Goal: Transaction & Acquisition: Purchase product/service

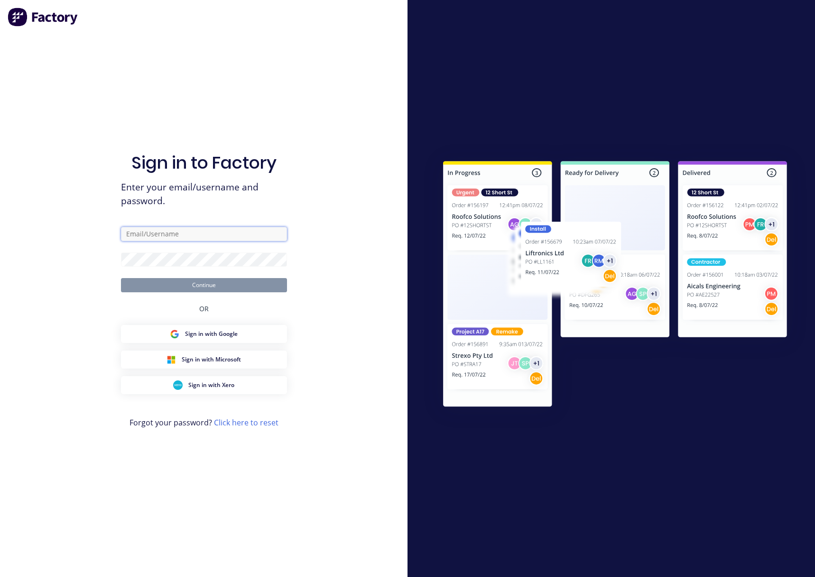
type input "Scott@supamaxx.com.au"
click at [176, 285] on button "Continue" at bounding box center [204, 285] width 166 height 14
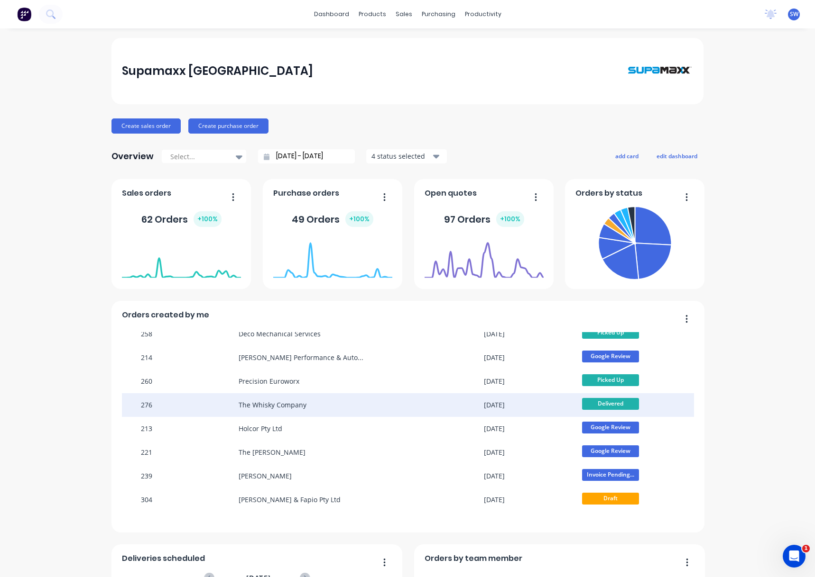
scroll to position [85, 0]
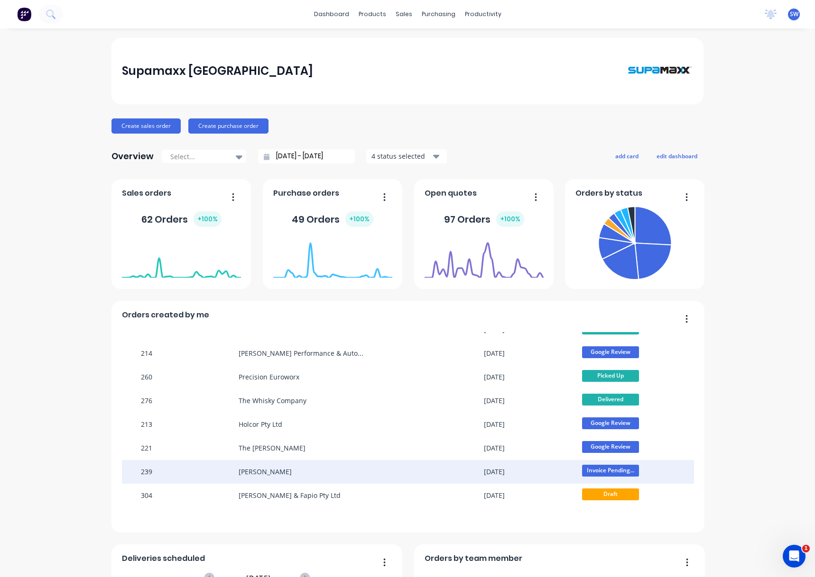
click at [346, 474] on div "[PERSON_NAME]" at bounding box center [311, 472] width 147 height 24
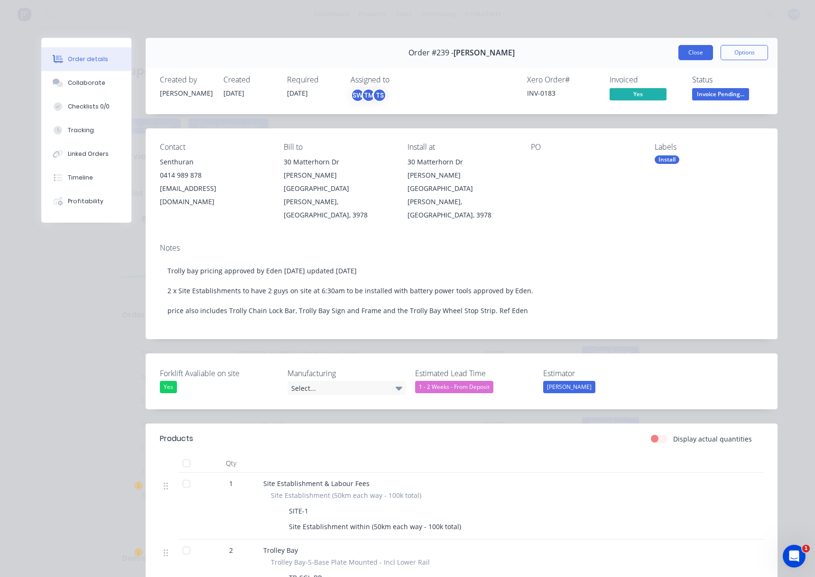
click at [702, 53] on button "Close" at bounding box center [695, 52] width 35 height 15
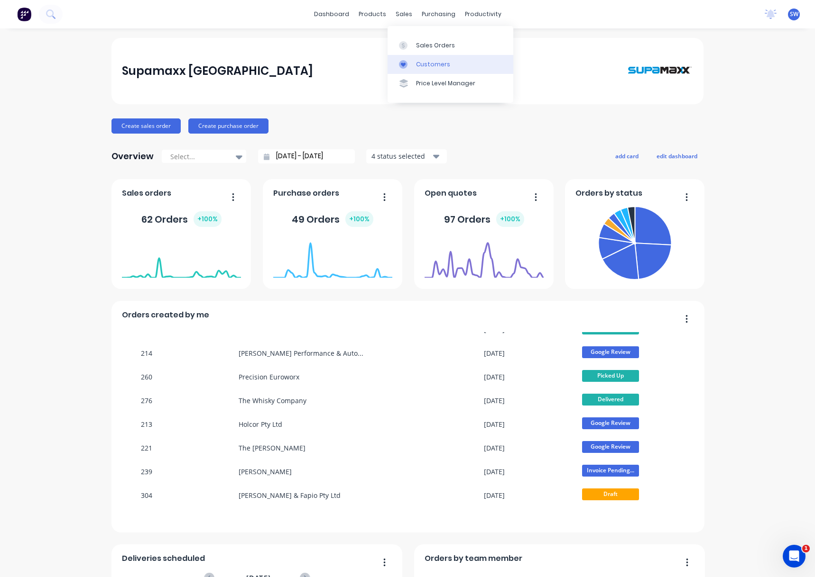
click at [423, 64] on div "Customers" at bounding box center [433, 64] width 34 height 9
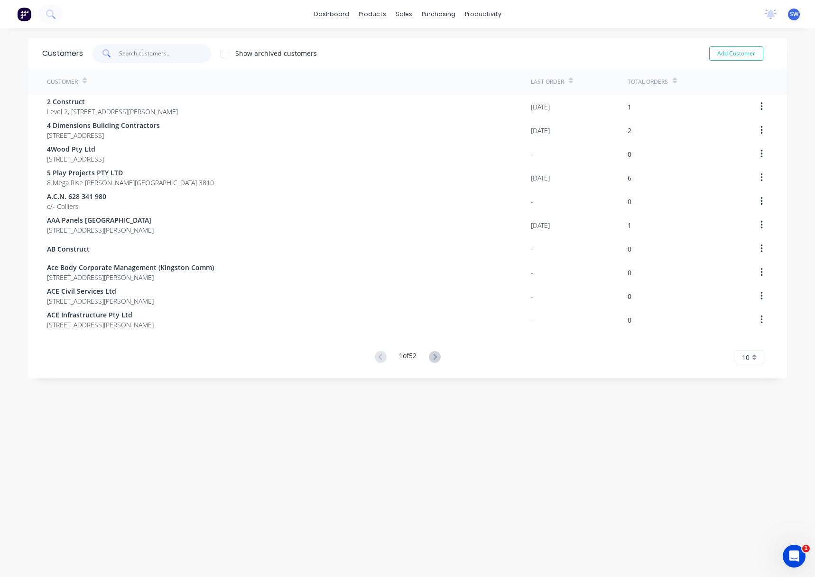
click at [157, 52] on input "text" at bounding box center [165, 53] width 92 height 19
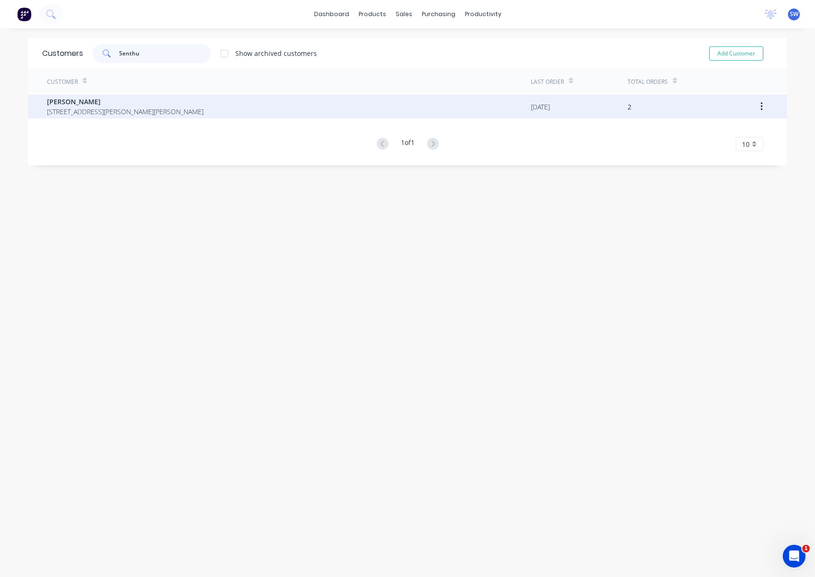
type input "Senthu"
click at [127, 103] on span "[PERSON_NAME]" at bounding box center [125, 102] width 156 height 10
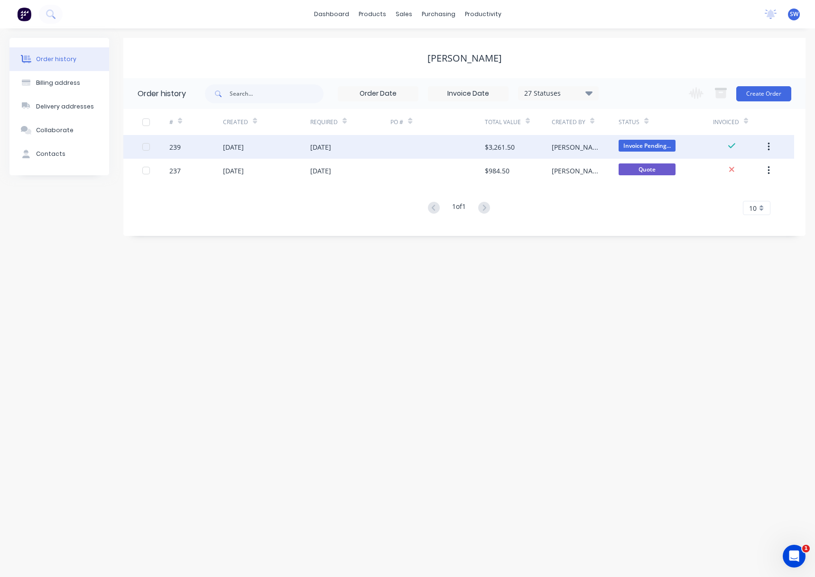
click at [442, 148] on div at bounding box center [437, 147] width 94 height 24
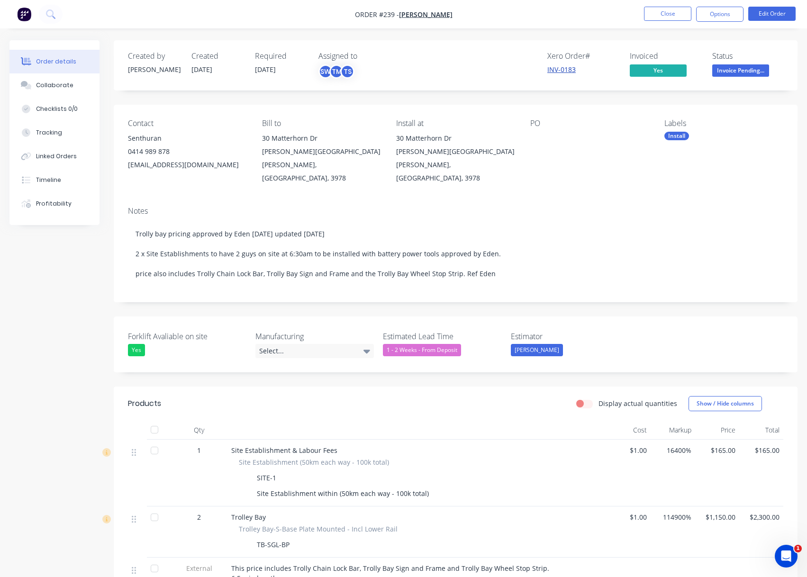
click at [571, 72] on link "INV-0183" at bounding box center [562, 69] width 28 height 9
click at [666, 10] on button "Close" at bounding box center [667, 14] width 47 height 14
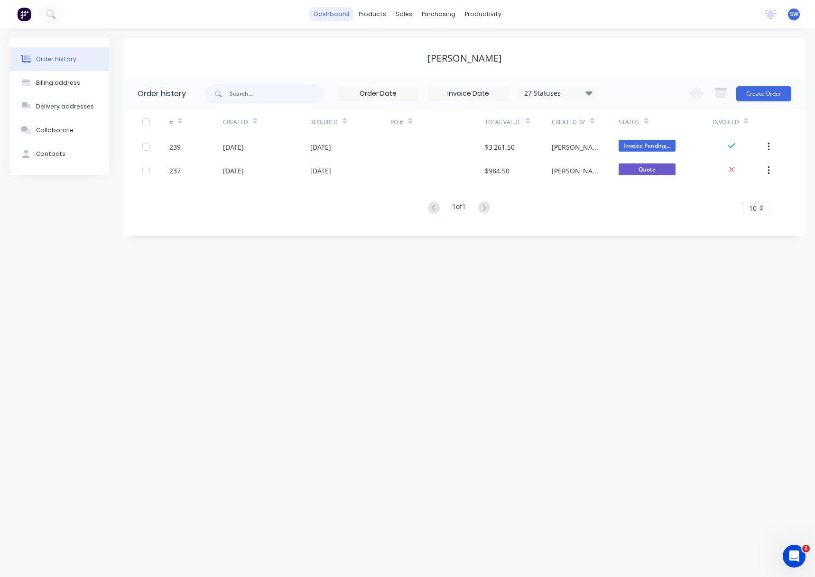
click at [327, 19] on link "dashboard" at bounding box center [331, 14] width 45 height 14
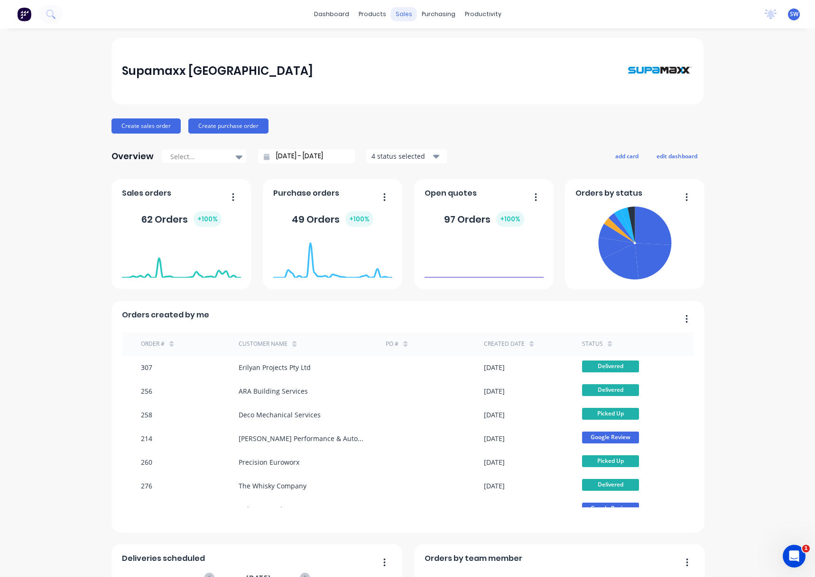
click at [403, 13] on div "sales" at bounding box center [404, 14] width 26 height 14
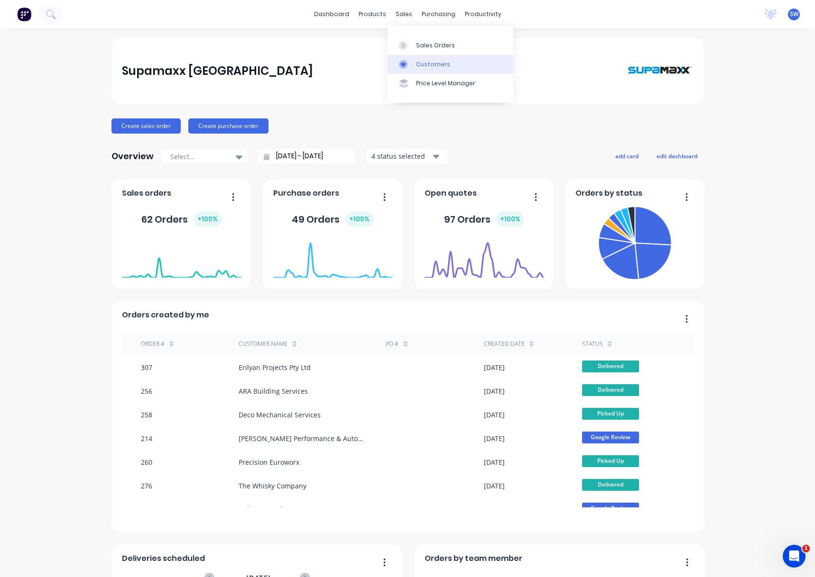
click at [418, 64] on div "Customers" at bounding box center [433, 64] width 34 height 9
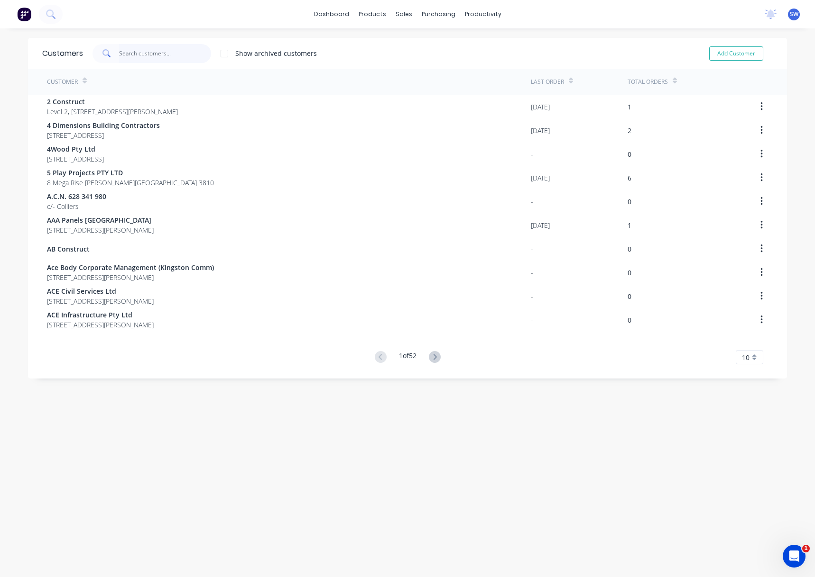
click at [165, 51] on input "text" at bounding box center [165, 53] width 92 height 19
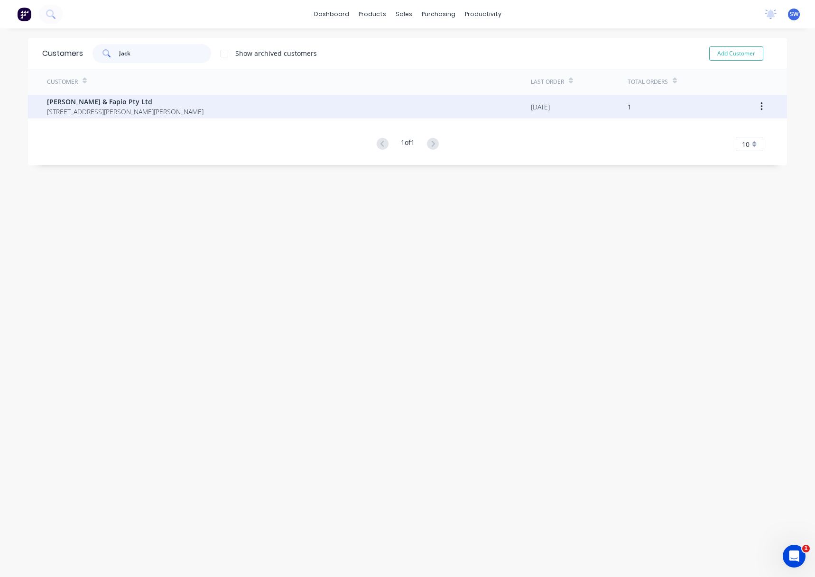
type input "Jack"
click at [167, 117] on div "[PERSON_NAME] & Fapio Pty Ltd [STREET_ADDRESS][PERSON_NAME][PERSON_NAME]" at bounding box center [289, 107] width 484 height 24
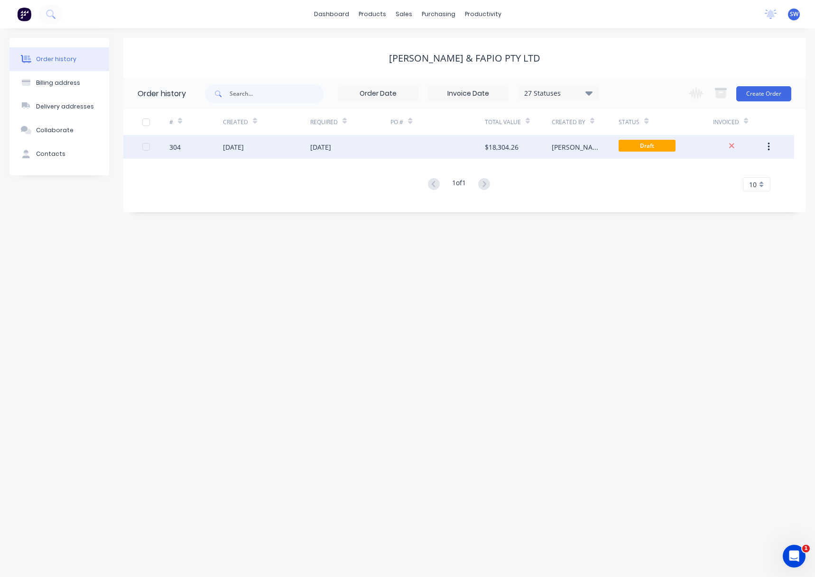
click at [432, 146] on div at bounding box center [437, 147] width 94 height 24
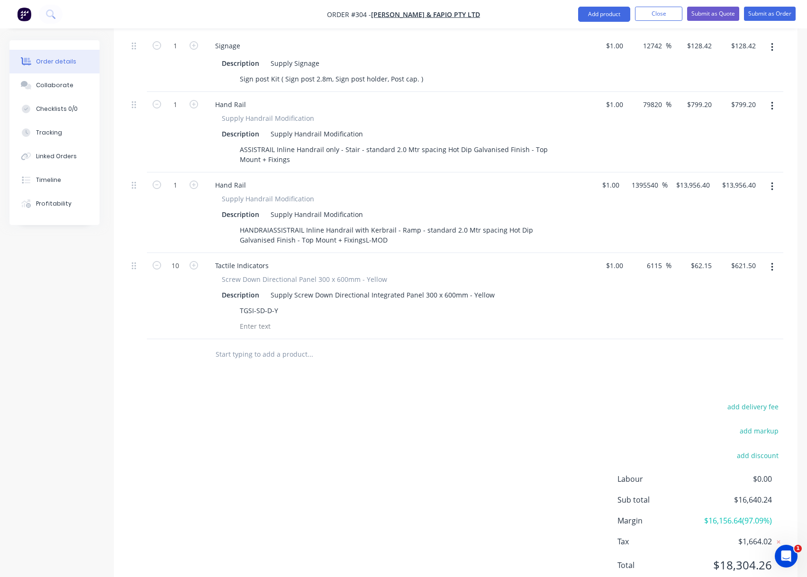
scroll to position [886, 0]
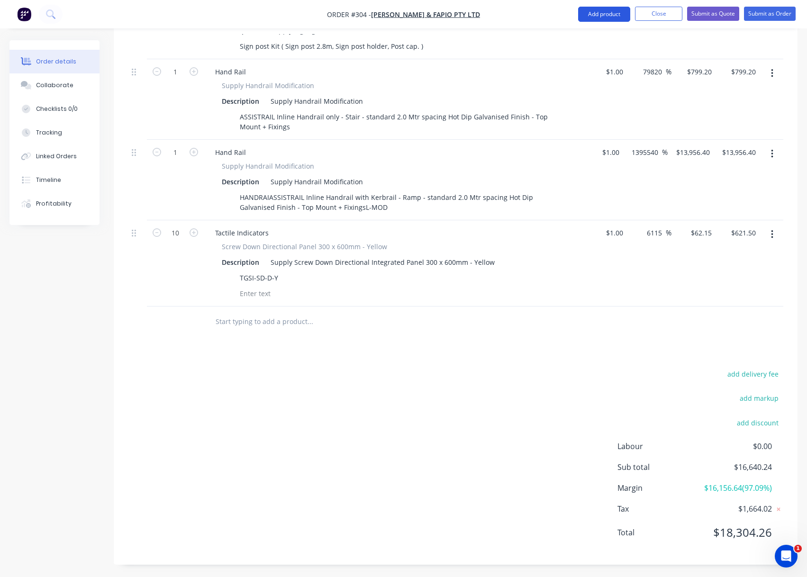
click at [605, 10] on button "Add product" at bounding box center [604, 14] width 52 height 15
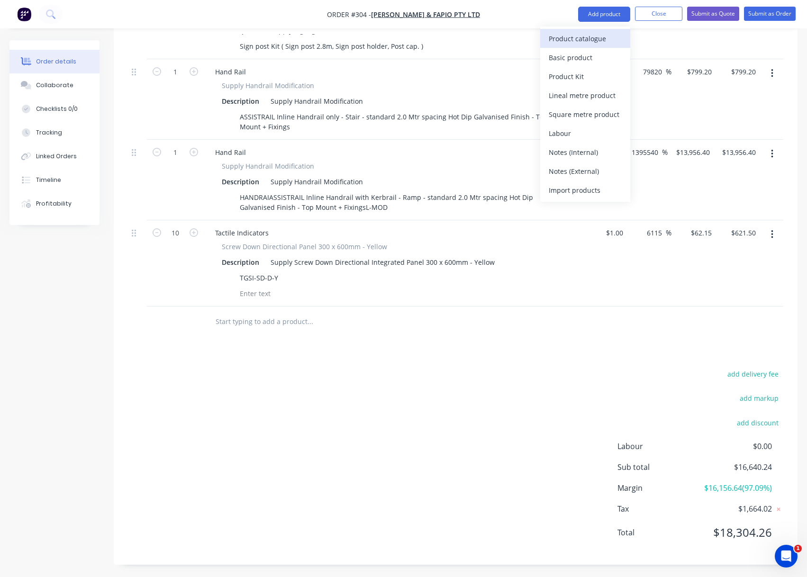
click at [565, 45] on div "Product catalogue" at bounding box center [585, 39] width 73 height 14
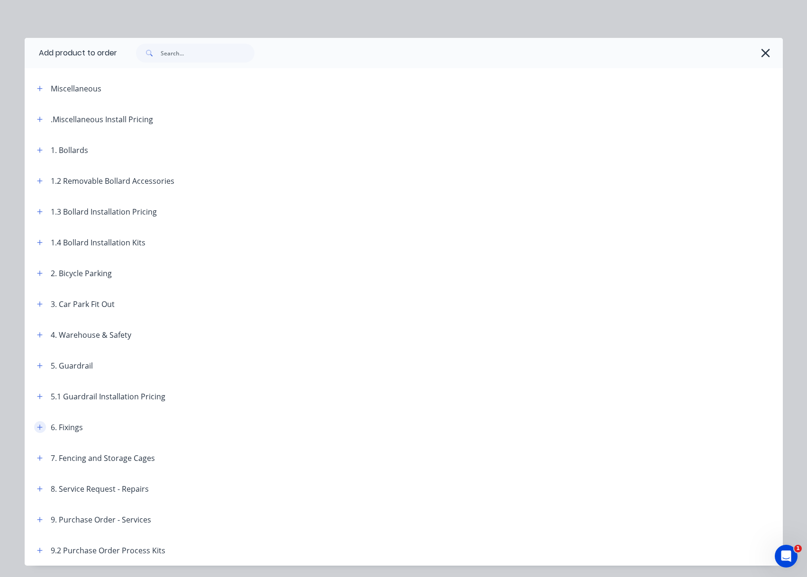
click at [37, 430] on icon "button" at bounding box center [40, 427] width 6 height 7
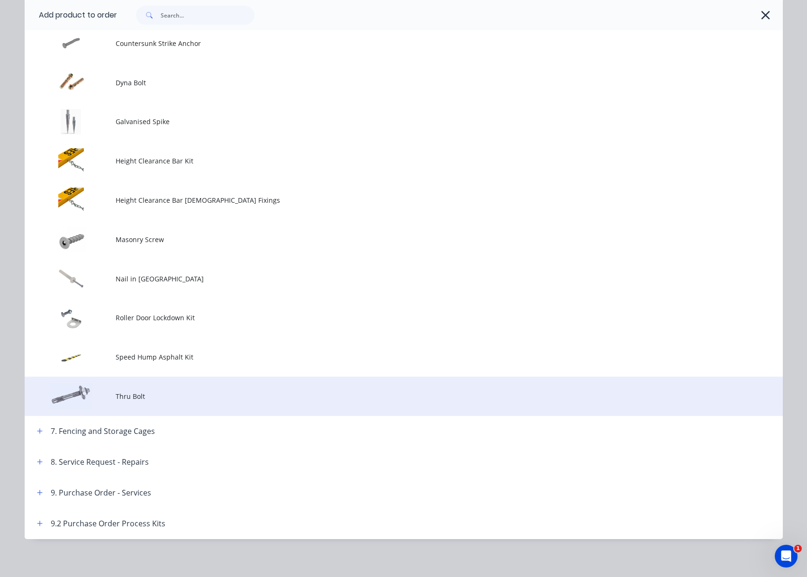
scroll to position [423, 0]
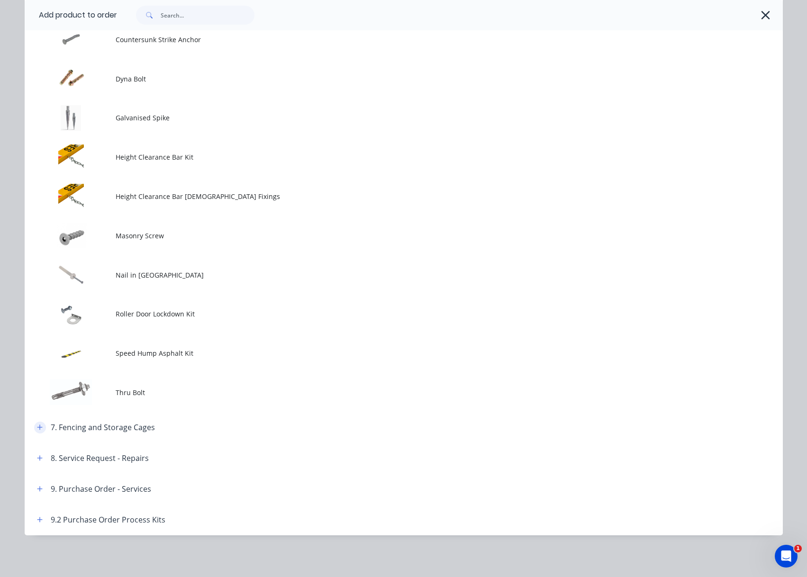
click at [37, 430] on icon "button" at bounding box center [40, 427] width 6 height 7
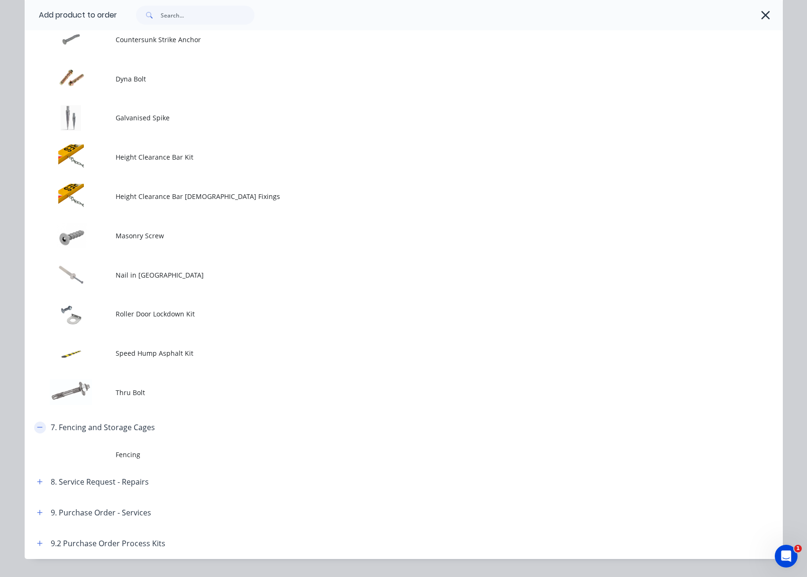
click at [34, 430] on button "button" at bounding box center [40, 428] width 12 height 12
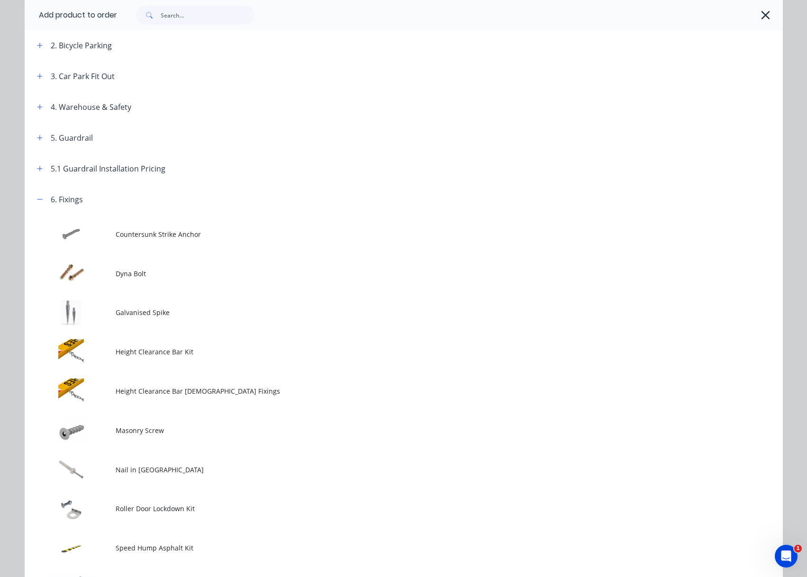
scroll to position [186, 0]
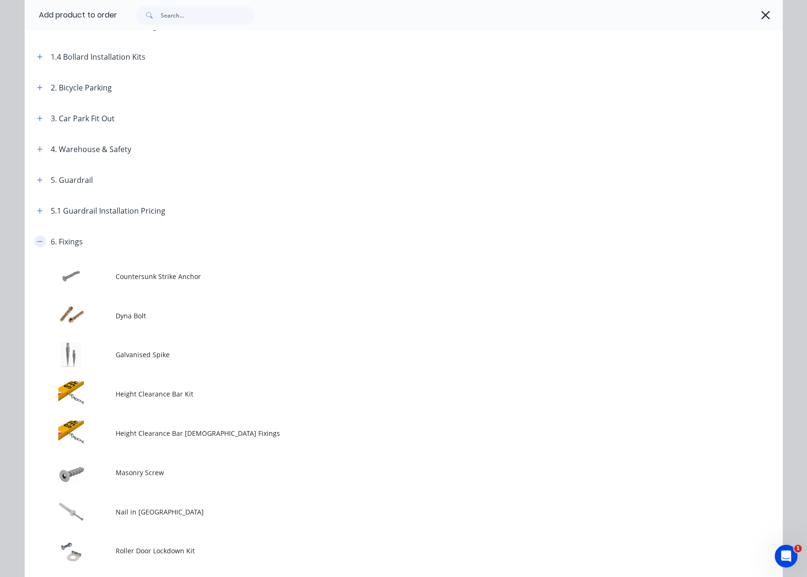
click at [34, 241] on button "button" at bounding box center [40, 242] width 12 height 12
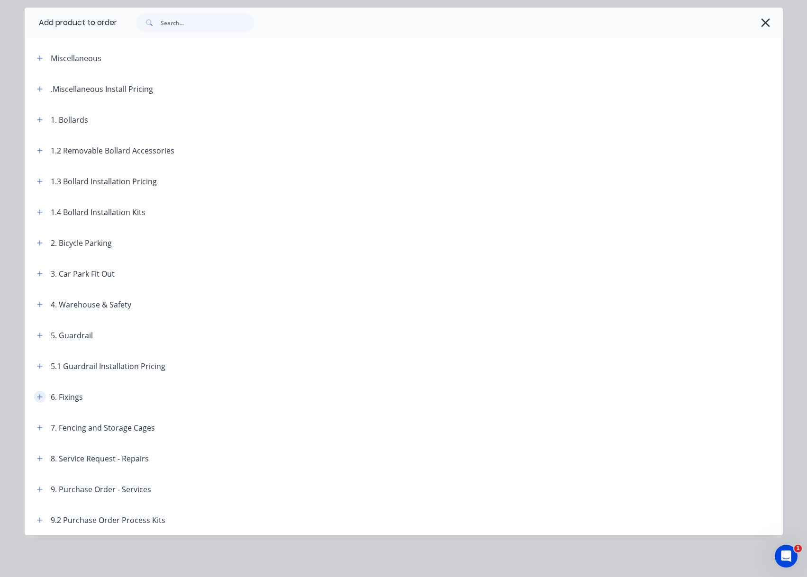
scroll to position [30, 0]
click at [37, 273] on icon "button" at bounding box center [40, 274] width 6 height 7
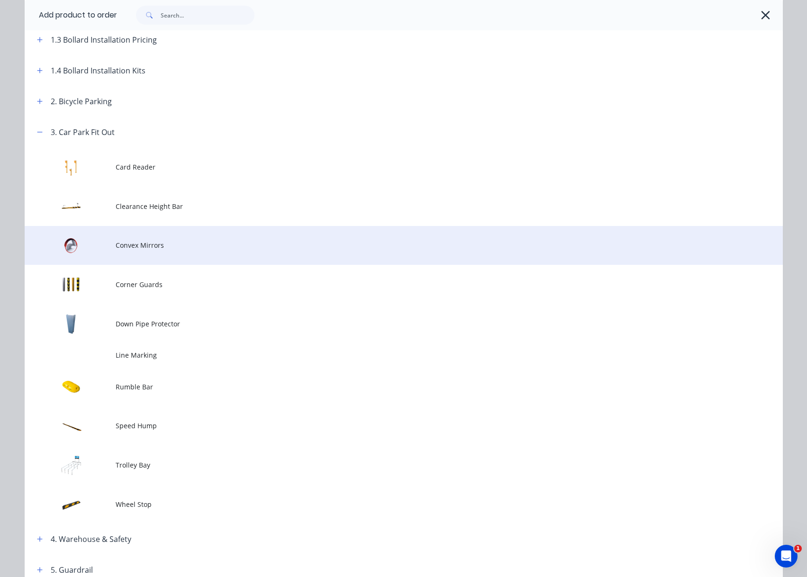
scroll to position [173, 0]
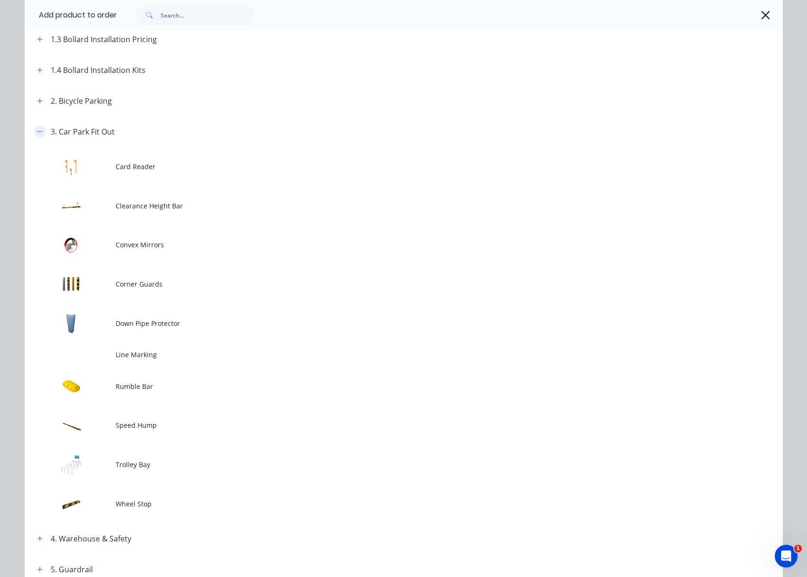
click at [38, 135] on button "button" at bounding box center [40, 132] width 12 height 12
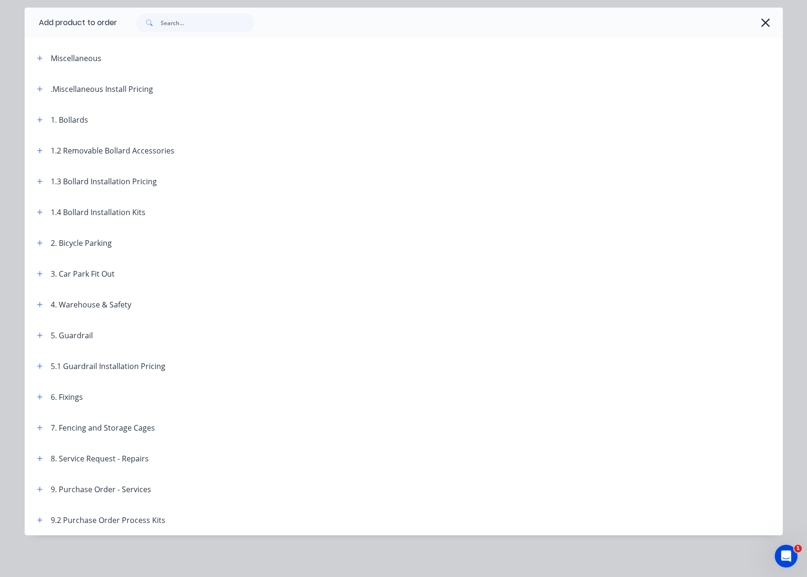
scroll to position [30, 0]
click at [39, 304] on icon "button" at bounding box center [40, 305] width 6 height 7
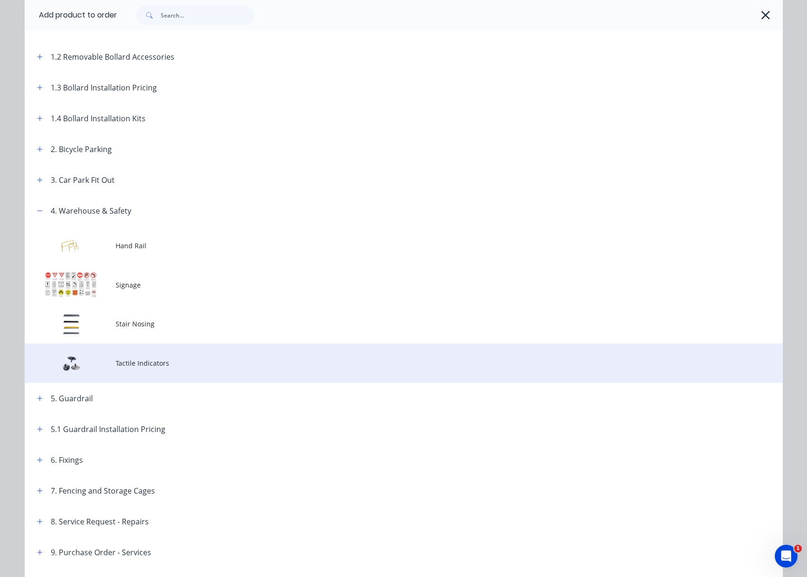
scroll to position [125, 0]
click at [163, 363] on span "Tactile Indicators" at bounding box center [383, 362] width 534 height 10
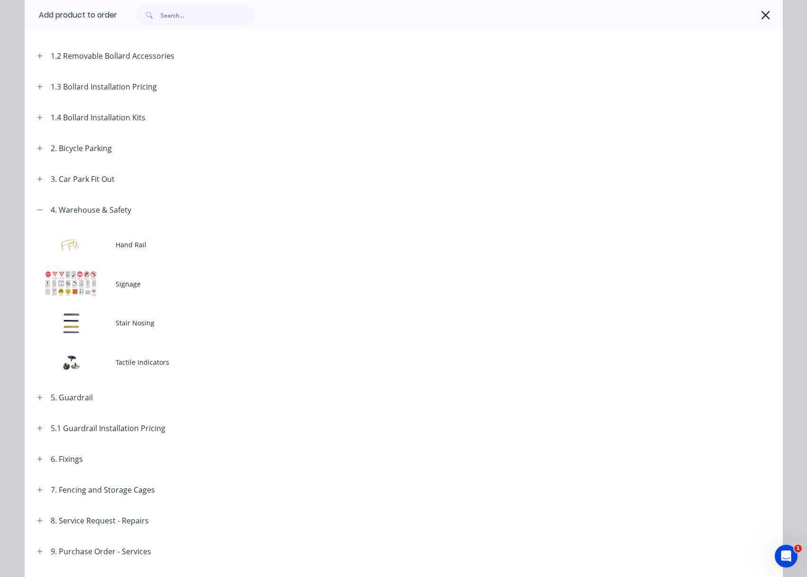
scroll to position [0, 0]
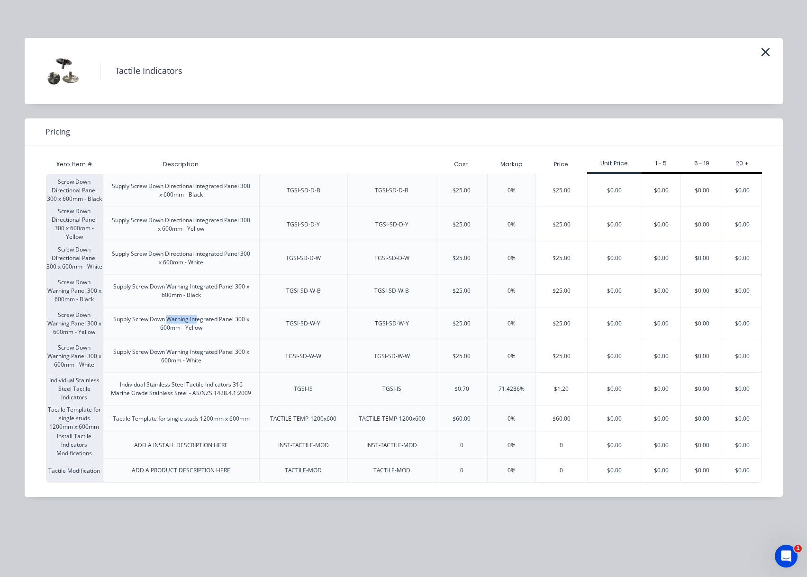
drag, startPoint x: 169, startPoint y: 320, endPoint x: 196, endPoint y: 324, distance: 27.8
click at [196, 324] on div "Supply Screw Down Warning Integrated Panel 300 x 600mm - Yellow" at bounding box center [181, 323] width 141 height 17
click at [238, 336] on div "Supply Screw Down Warning Integrated Panel 300 x 600mm - Yellow" at bounding box center [181, 324] width 156 height 32
click at [603, 332] on div "$0.00" at bounding box center [615, 324] width 54 height 32
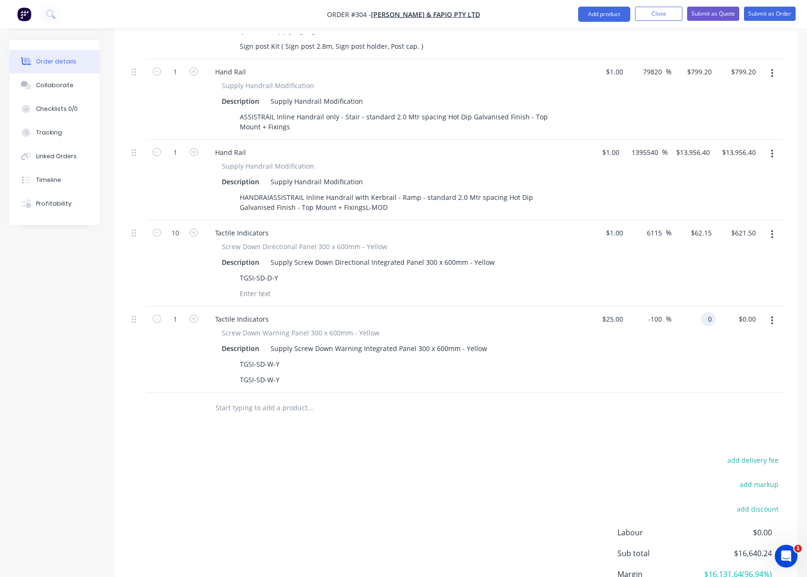
click at [699, 312] on div "0 0" at bounding box center [694, 350] width 44 height 86
type input "62.15"
type input "25"
type input "148.6"
type input "$62.15"
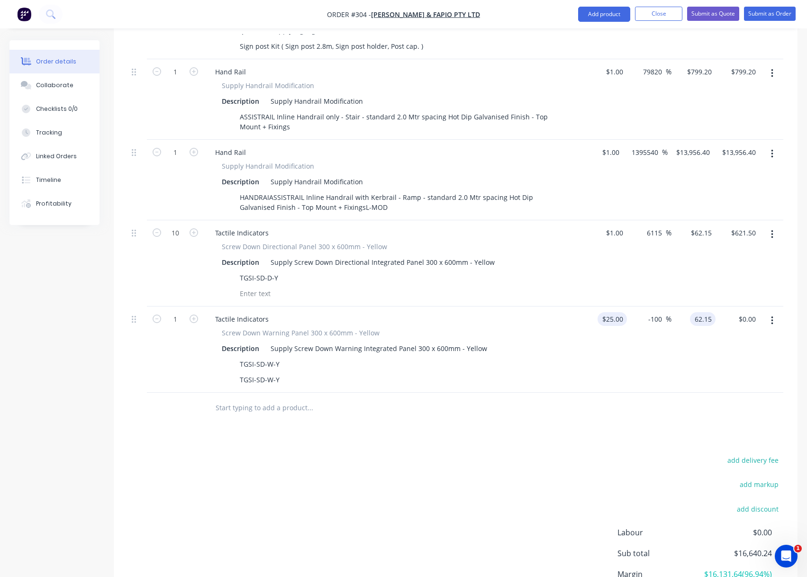
type input "$62.15"
click at [621, 312] on input "25" at bounding box center [615, 319] width 26 height 14
type input "$25.00"
click at [611, 404] on div at bounding box center [456, 408] width 656 height 31
click at [773, 229] on icon "button" at bounding box center [772, 234] width 2 height 10
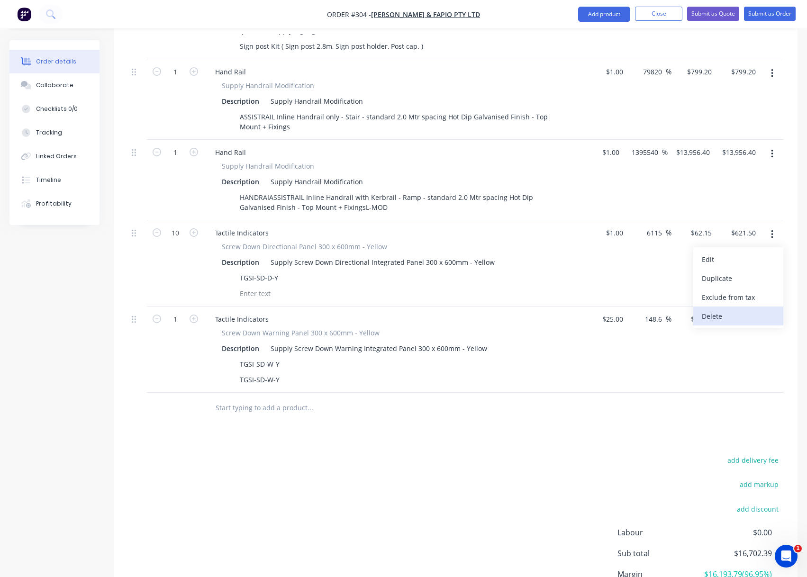
click at [716, 310] on div "Delete" at bounding box center [738, 317] width 73 height 14
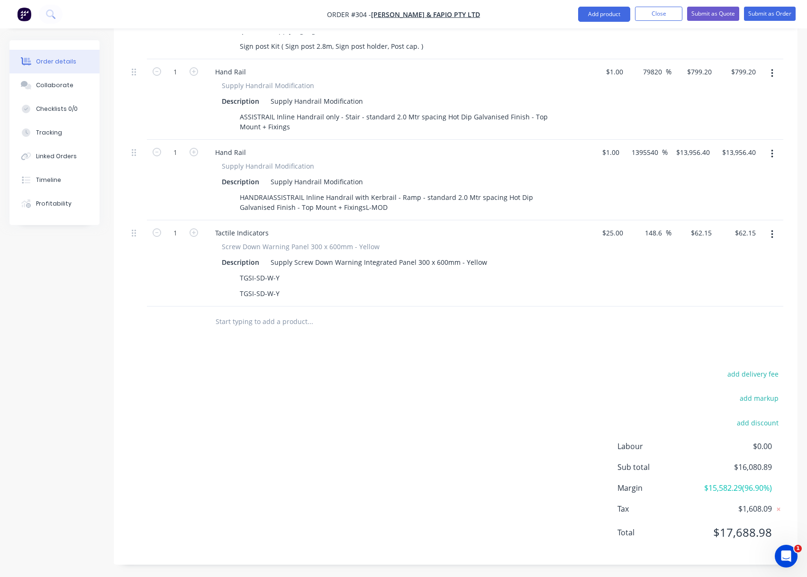
click at [501, 242] on div "Screw Down Warning Panel 300 x 600mm - Yellow" at bounding box center [393, 247] width 343 height 10
click at [193, 229] on icon "button" at bounding box center [194, 233] width 9 height 9
type input "2"
type input "$124.30"
click at [193, 229] on icon "button" at bounding box center [194, 233] width 9 height 9
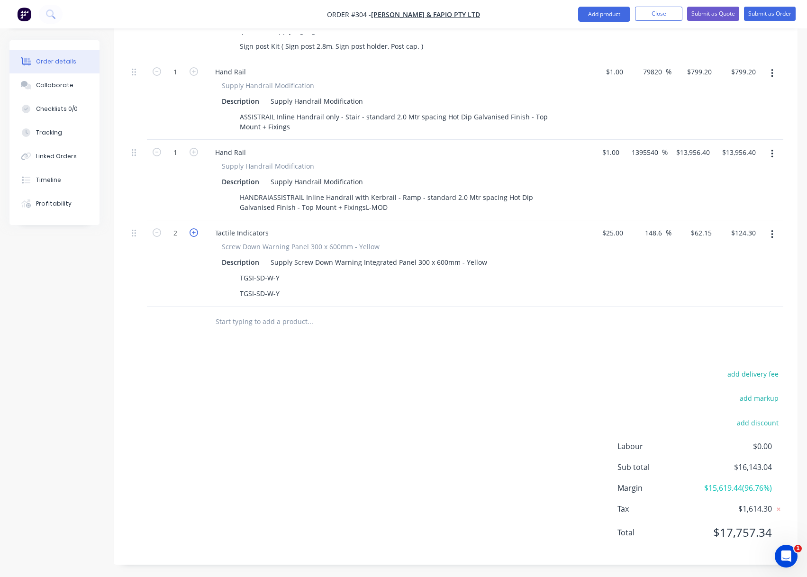
type input "3"
type input "$186.45"
click at [193, 229] on icon "button" at bounding box center [194, 233] width 9 height 9
type input "4"
type input "$248.60"
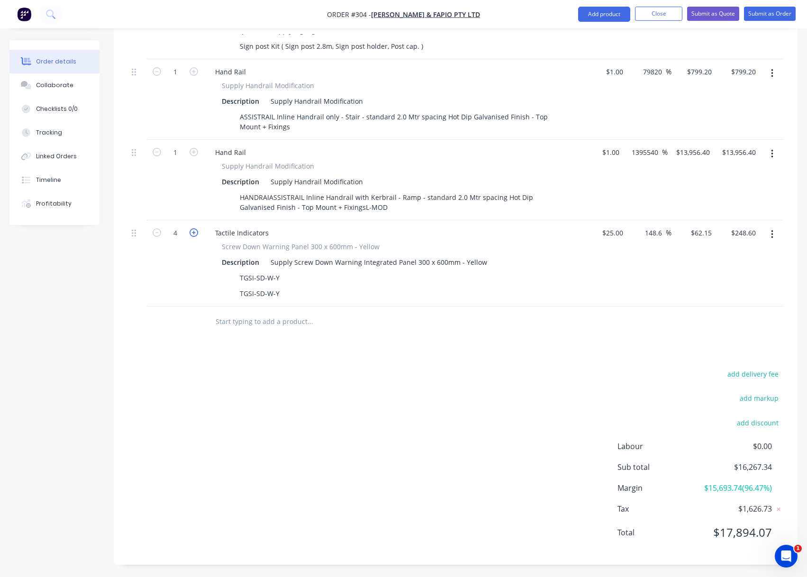
click at [193, 229] on icon "button" at bounding box center [194, 233] width 9 height 9
type input "5"
type input "$310.75"
click at [193, 229] on icon "button" at bounding box center [194, 233] width 9 height 9
type input "6"
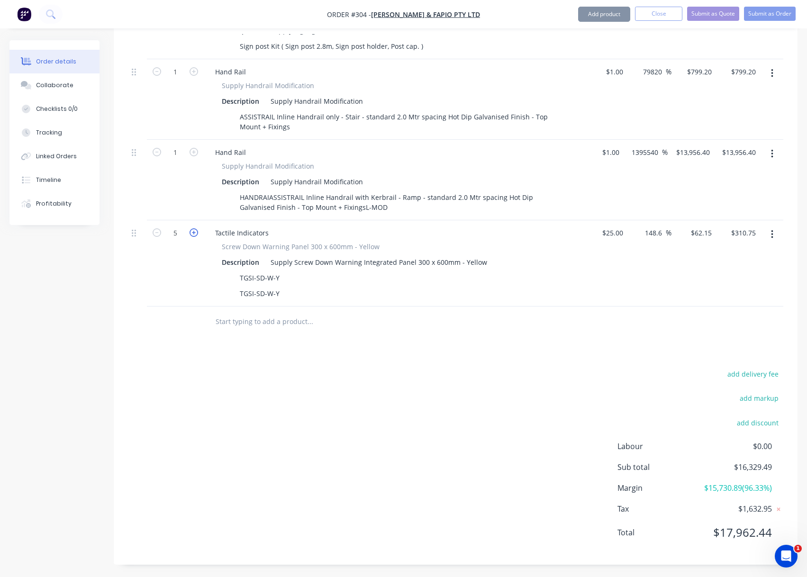
type input "$372.90"
click at [193, 229] on icon "button" at bounding box center [194, 233] width 9 height 9
type input "7"
type input "$435.05"
click at [193, 229] on icon "button" at bounding box center [194, 233] width 9 height 9
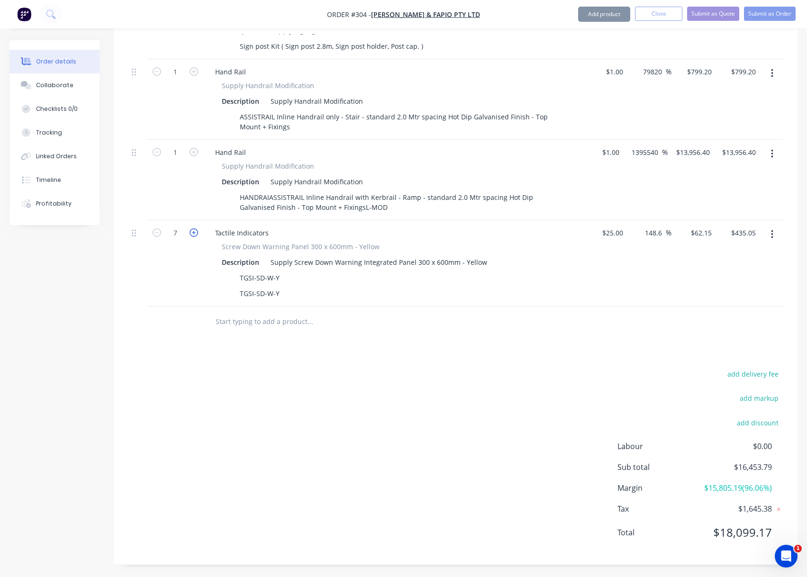
type input "8"
type input "$497.20"
click at [193, 229] on icon "button" at bounding box center [194, 233] width 9 height 9
type input "9"
type input "$559.35"
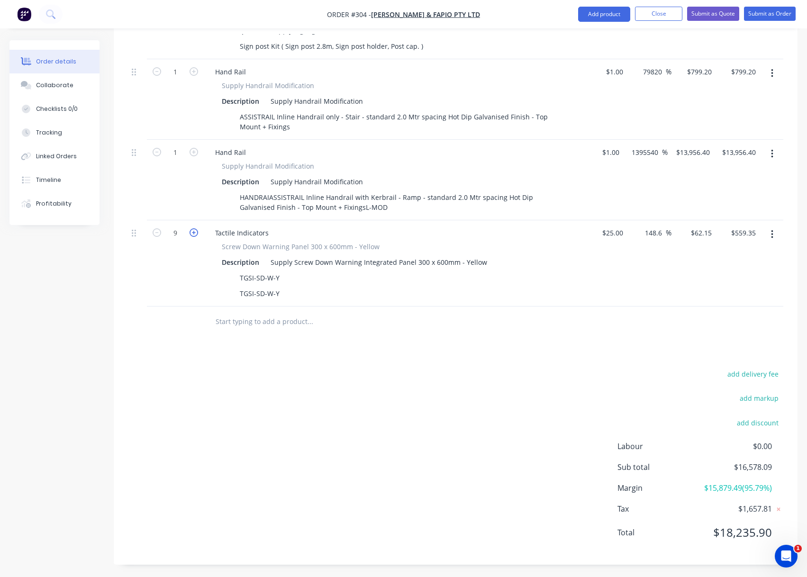
click at [193, 229] on icon "button" at bounding box center [194, 233] width 9 height 9
type input "10"
type input "$621.50"
click at [193, 229] on icon "button" at bounding box center [194, 233] width 9 height 9
type input "11"
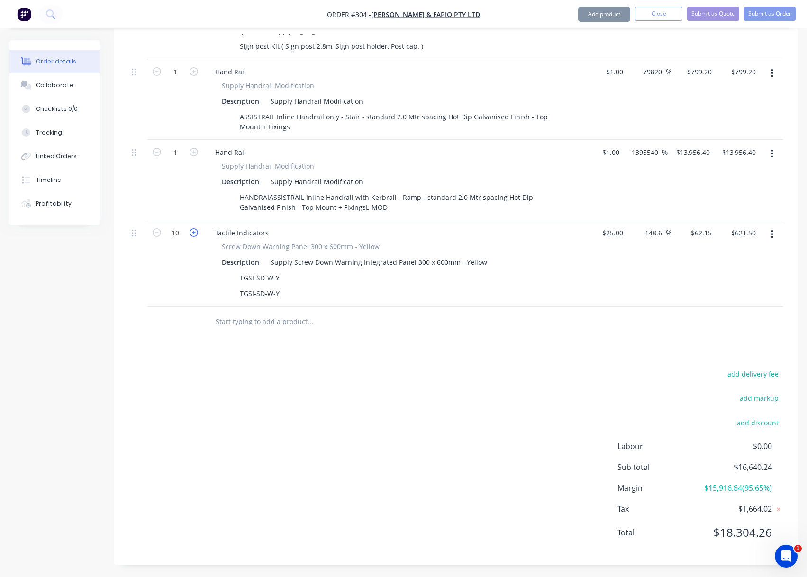
type input "$683.65"
click at [193, 229] on icon "button" at bounding box center [194, 233] width 9 height 9
type input "12"
type input "$745.80"
click at [193, 229] on icon "button" at bounding box center [194, 233] width 9 height 9
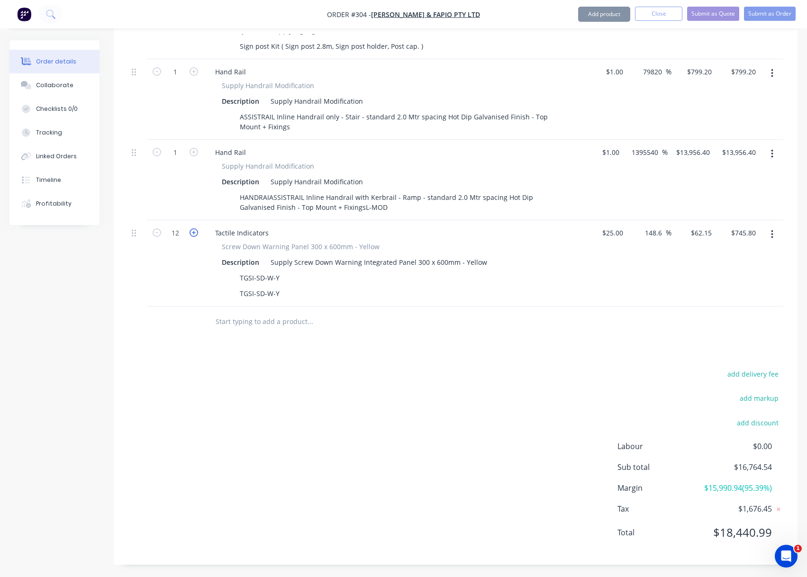
type input "13"
type input "$807.95"
click at [193, 229] on icon "button" at bounding box center [194, 233] width 9 height 9
type input "14"
type input "$870.10"
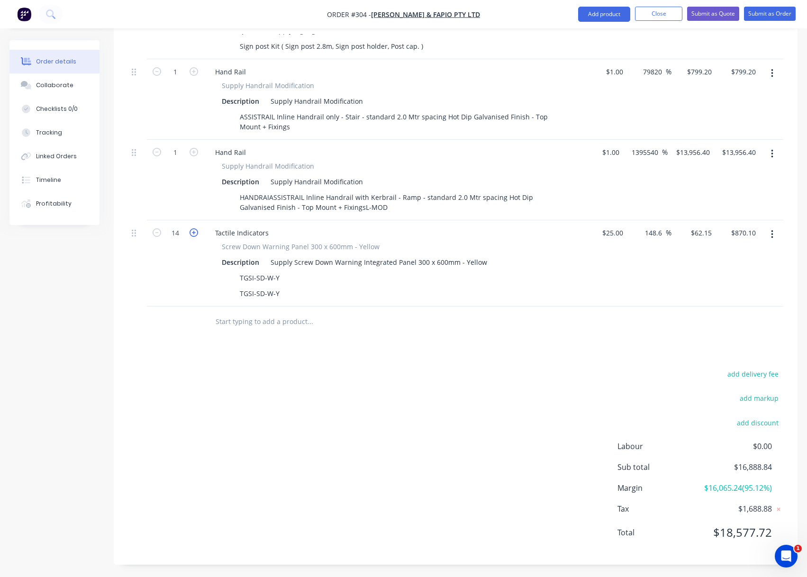
click at [193, 229] on icon "button" at bounding box center [194, 233] width 9 height 9
type input "15"
type input "$932.25"
click at [193, 229] on icon "button" at bounding box center [194, 233] width 9 height 9
type input "16"
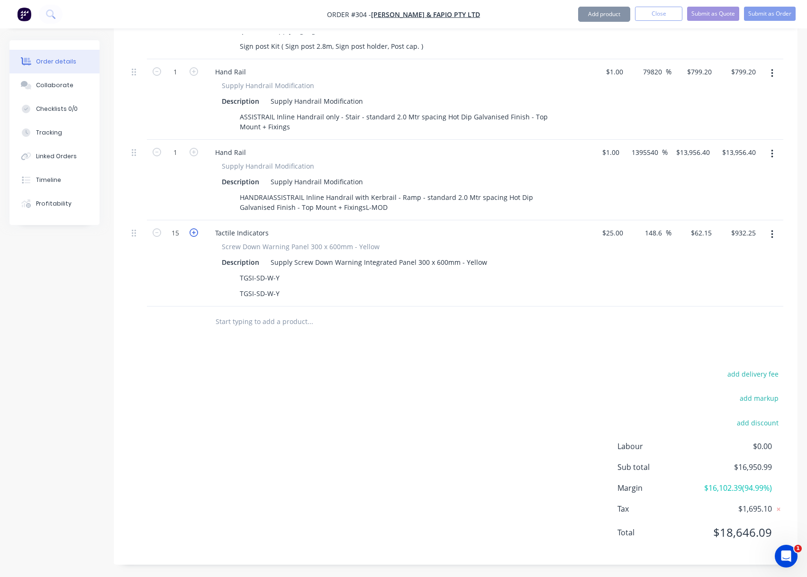
type input "$994.40"
click at [193, 229] on icon "button" at bounding box center [194, 233] width 9 height 9
type input "17"
type input "$1,056.55"
click at [193, 229] on icon "button" at bounding box center [194, 233] width 9 height 9
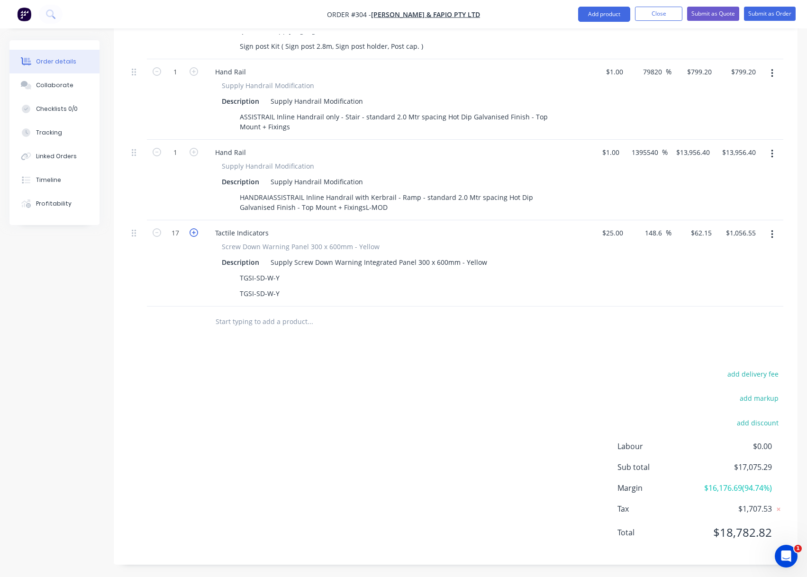
type input "18"
type input "$1,118.70"
click at [193, 229] on icon "button" at bounding box center [194, 233] width 9 height 9
type input "19"
type input "$1,180.85"
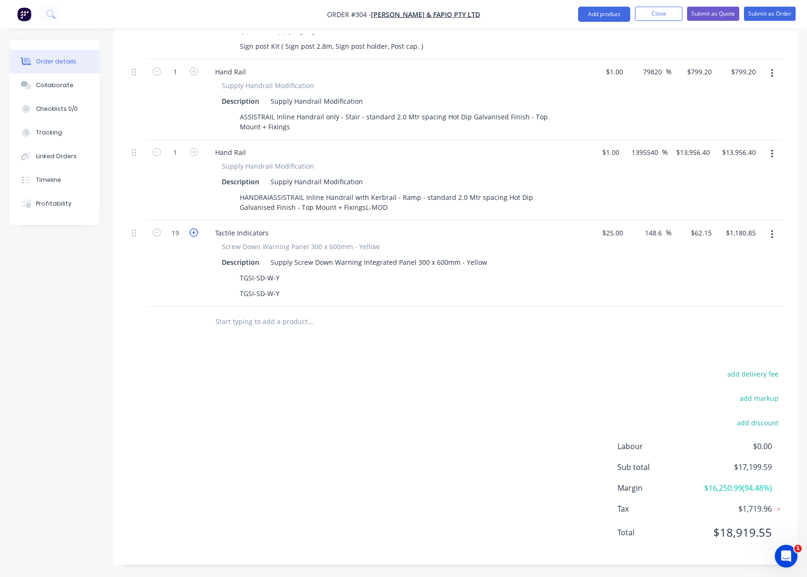
click at [193, 229] on icon "button" at bounding box center [194, 233] width 9 height 9
type input "20"
type input "$1,243.00"
click at [193, 229] on icon "button" at bounding box center [194, 233] width 9 height 9
type input "21"
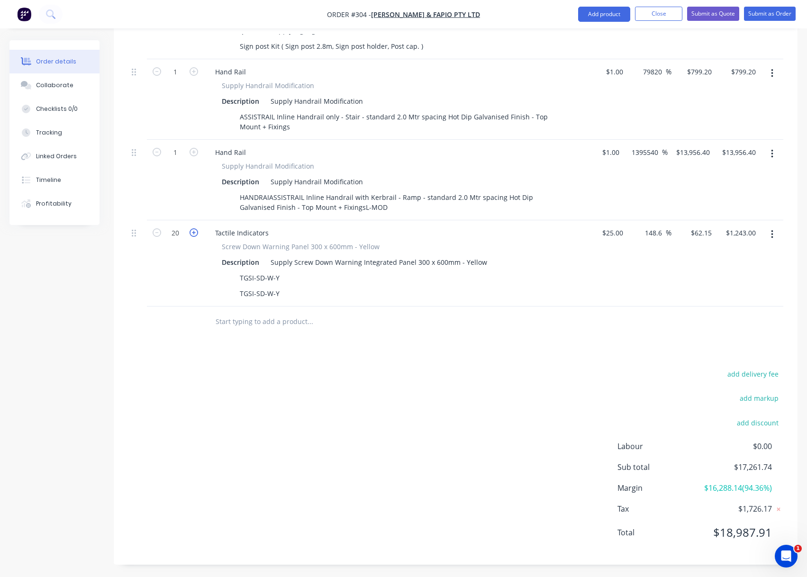
type input "$1,305.15"
click at [193, 229] on icon "button" at bounding box center [194, 233] width 9 height 9
type input "22"
type input "$1,367.30"
click at [193, 229] on icon "button" at bounding box center [194, 233] width 9 height 9
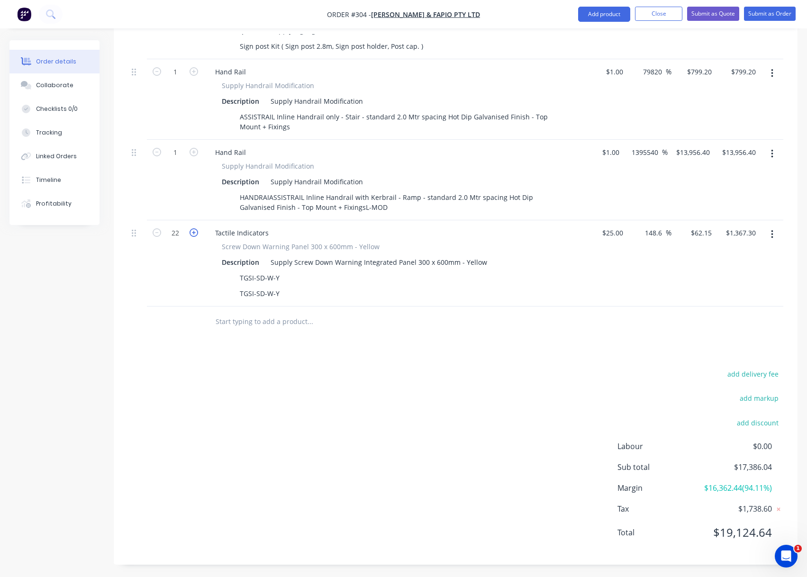
type input "23"
type input "$1,429.45"
click at [193, 229] on icon "button" at bounding box center [194, 233] width 9 height 9
type input "24"
type input "$1,491.60"
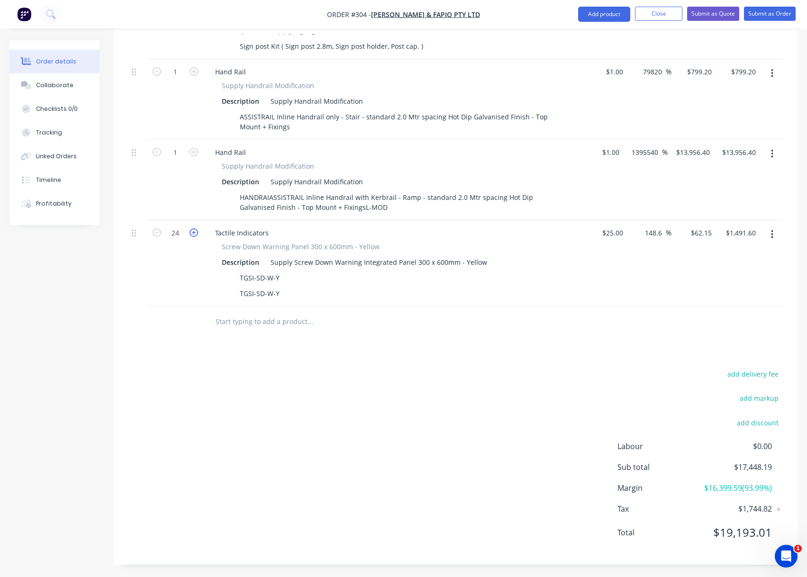
click at [193, 229] on icon "button" at bounding box center [194, 233] width 9 height 9
type input "25"
type input "$1,553.75"
click at [193, 229] on icon "button" at bounding box center [194, 233] width 9 height 9
type input "26"
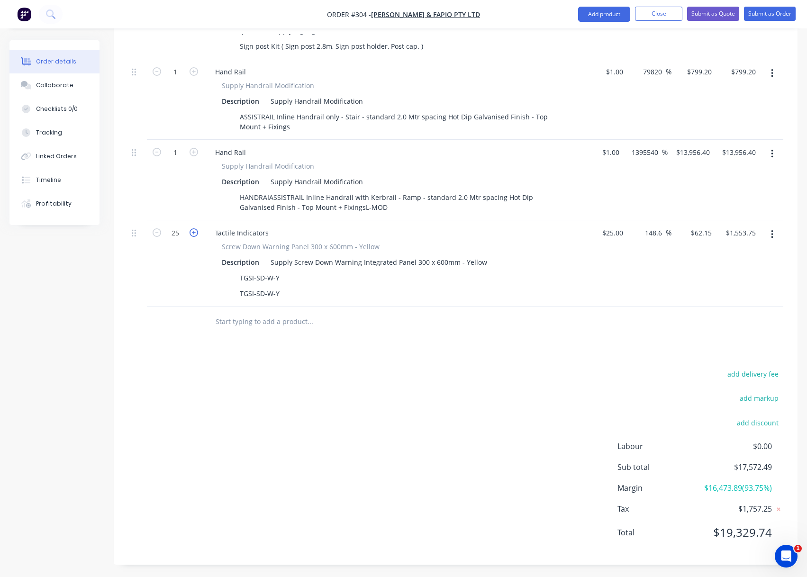
type input "$1,615.90"
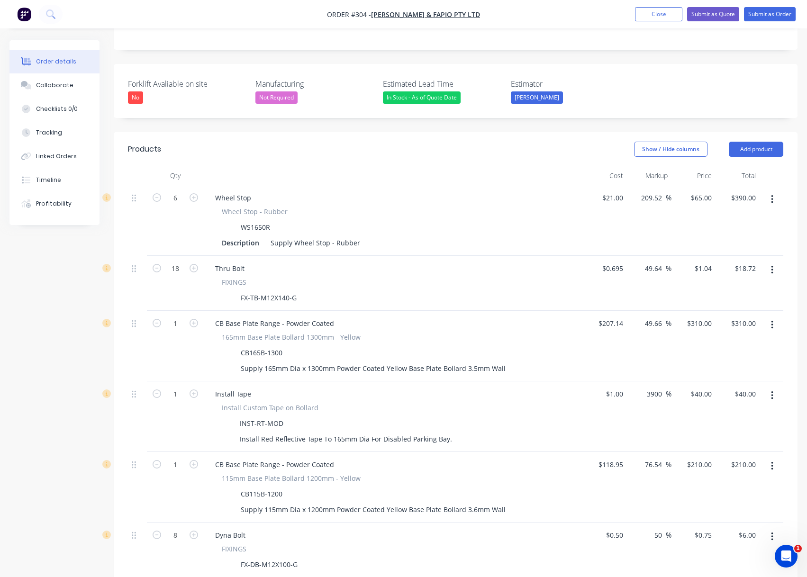
scroll to position [237, 0]
click at [345, 167] on div at bounding box center [393, 176] width 379 height 19
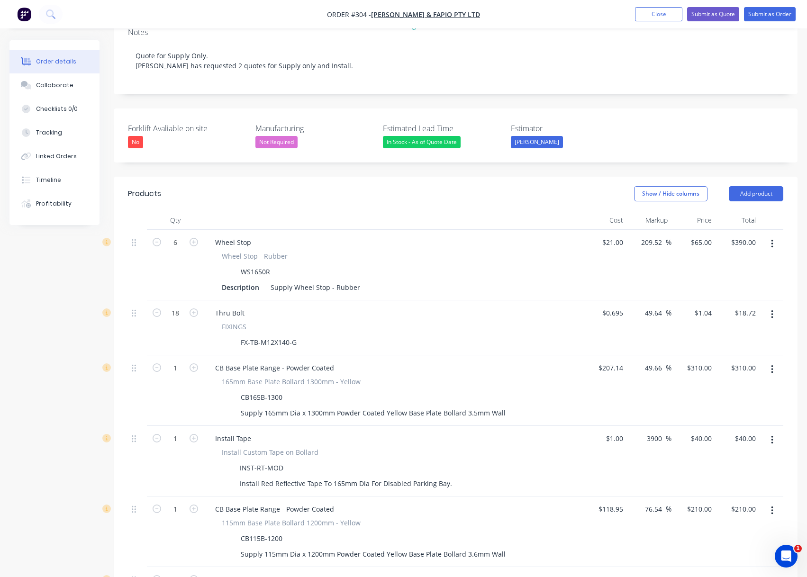
scroll to position [190, 0]
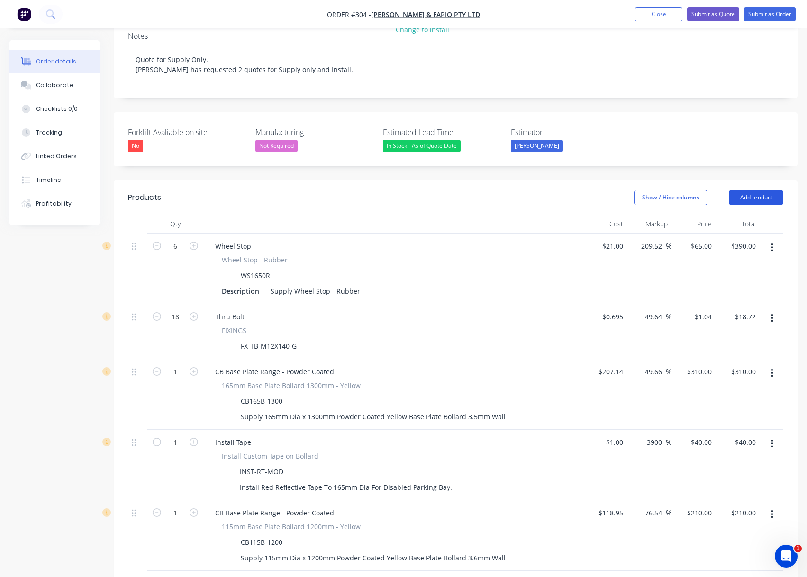
click at [751, 190] on button "Add product" at bounding box center [756, 197] width 55 height 15
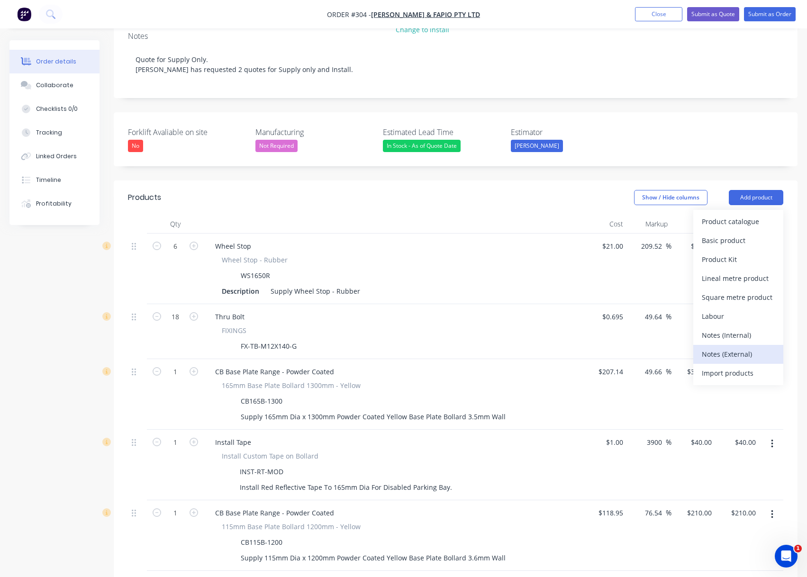
click at [763, 348] on div "Notes (External)" at bounding box center [738, 355] width 73 height 14
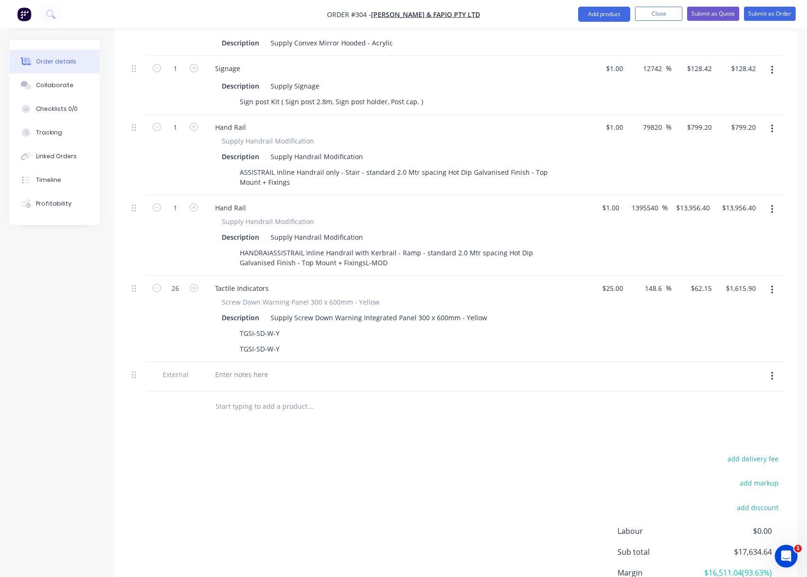
scroll to position [853, 0]
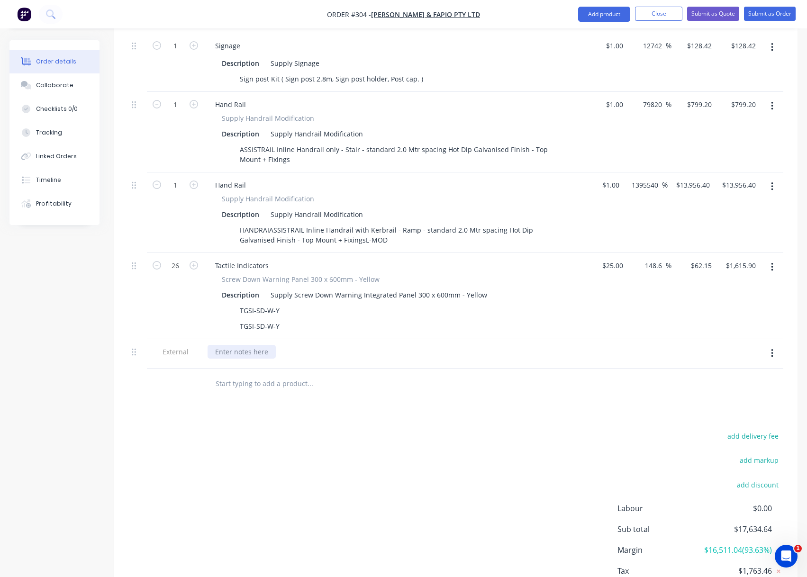
click at [229, 345] on div at bounding box center [242, 352] width 68 height 14
click at [373, 454] on div "add delivery fee add markup add discount Labour $0.00 Sub total $17,634.64 Marg…" at bounding box center [456, 521] width 656 height 183
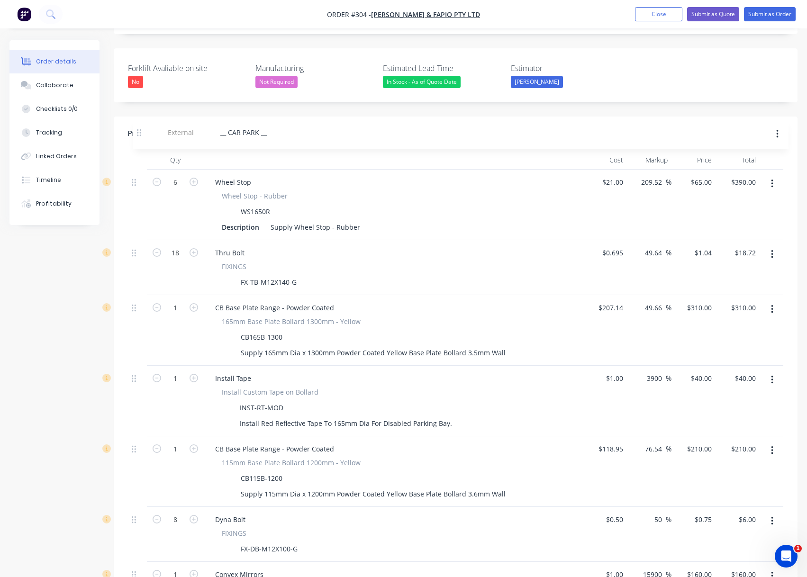
scroll to position [253, 0]
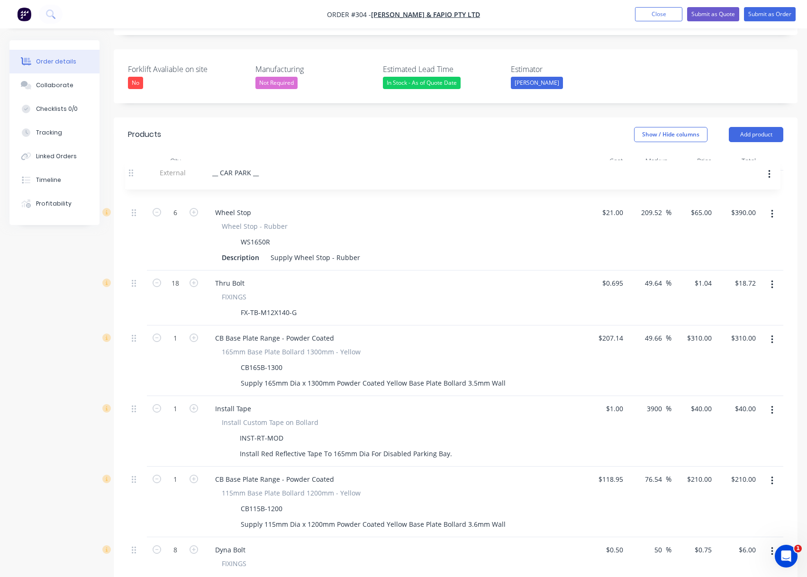
drag, startPoint x: 137, startPoint y: 339, endPoint x: 134, endPoint y: 167, distance: 171.7
click at [134, 171] on div "6 Wheel Stop Wheel Stop - Rubber WS1650R Description Supply Wheel Stop - Rubber…" at bounding box center [456, 570] width 656 height 799
click at [762, 127] on button "Add product" at bounding box center [756, 134] width 55 height 15
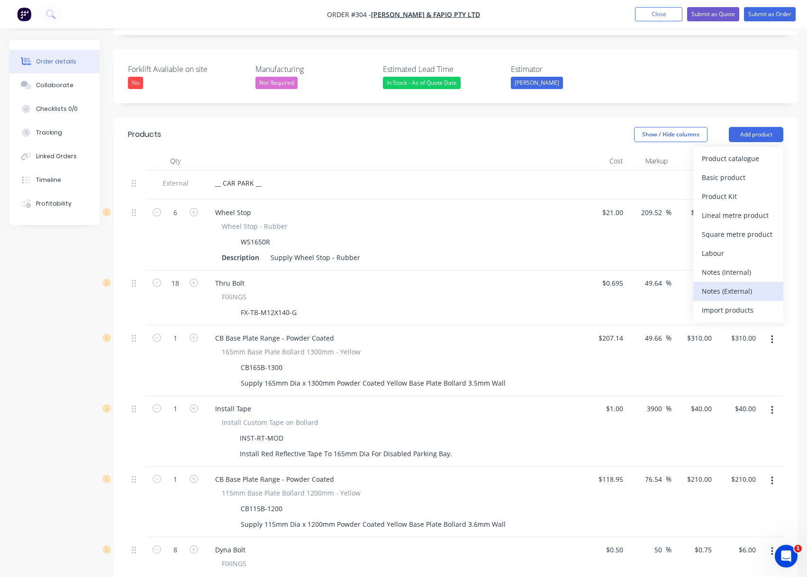
click at [758, 284] on div "Notes (External)" at bounding box center [738, 291] width 73 height 14
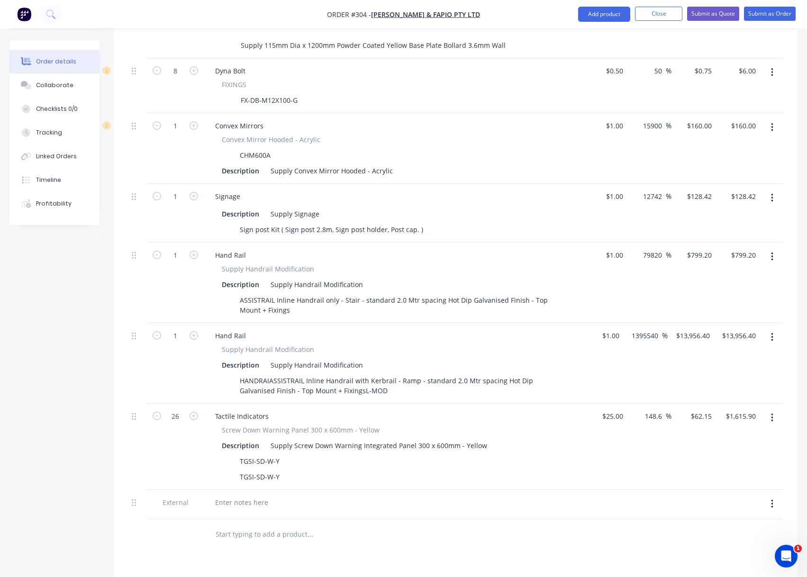
scroll to position [869, 0]
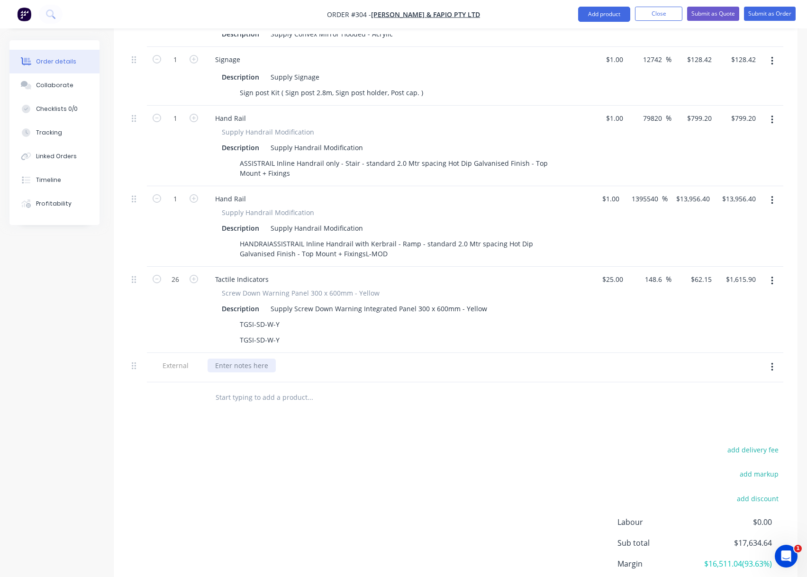
click at [237, 359] on div at bounding box center [242, 366] width 68 height 14
click at [366, 444] on div "add delivery fee add markup add discount Labour $0.00 Sub total $17,634.64 Marg…" at bounding box center [456, 535] width 656 height 183
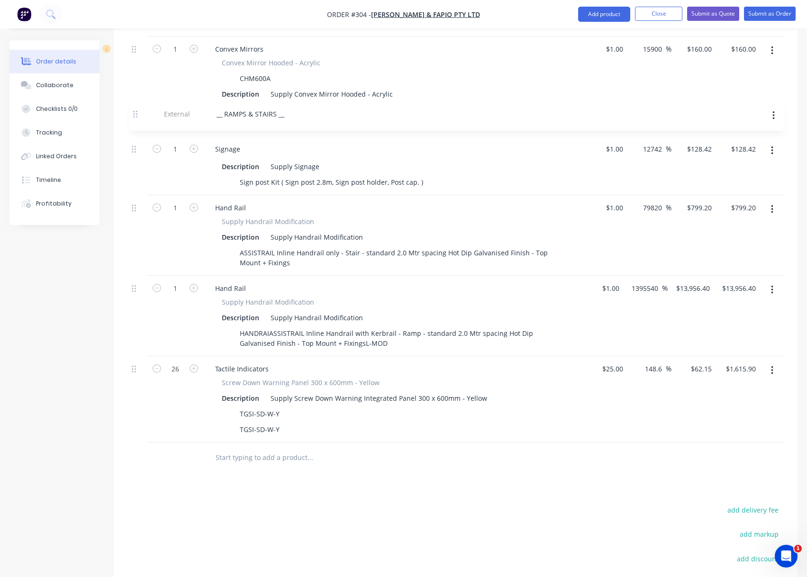
scroll to position [807, 0]
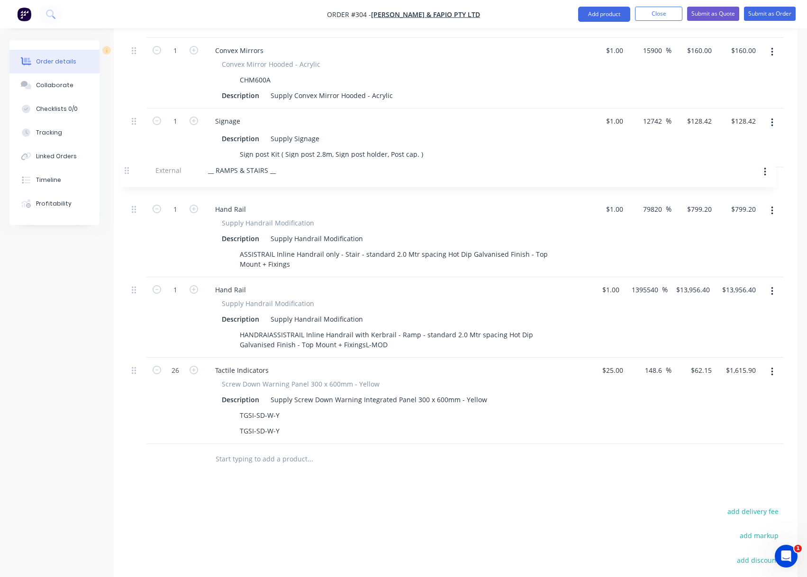
drag, startPoint x: 133, startPoint y: 355, endPoint x: 126, endPoint y: 171, distance: 184.6
click at [126, 171] on div "Qty Cost Markup Price Total External __ CAR PARK __ 6 Wheel Stop Wheel Stop - R…" at bounding box center [456, 36] width 684 height 878
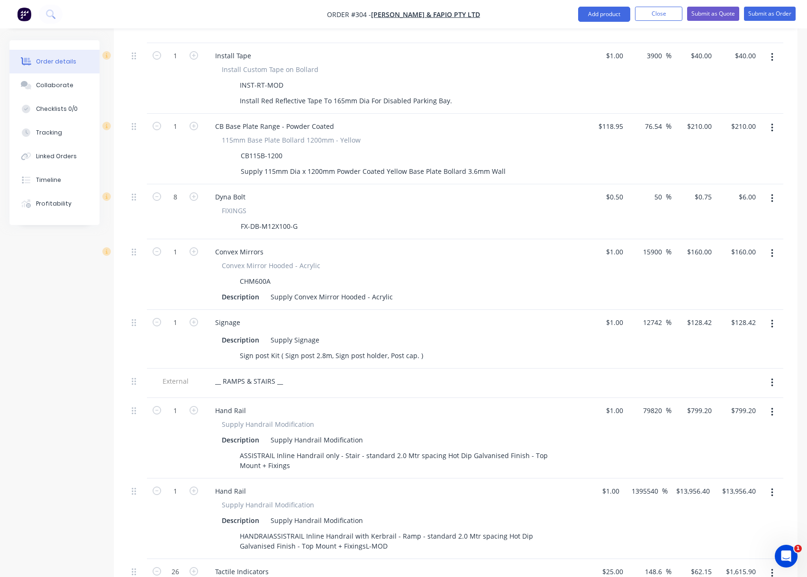
scroll to position [566, 0]
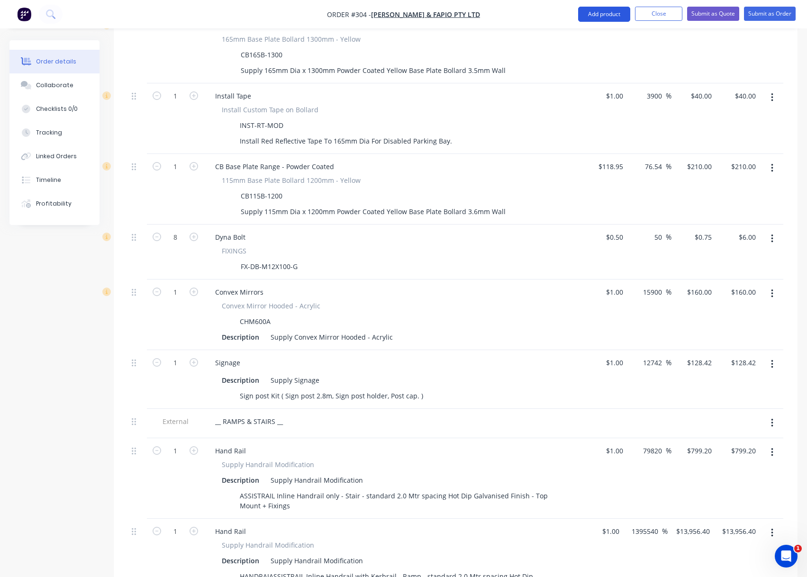
click at [604, 16] on button "Add product" at bounding box center [604, 14] width 52 height 15
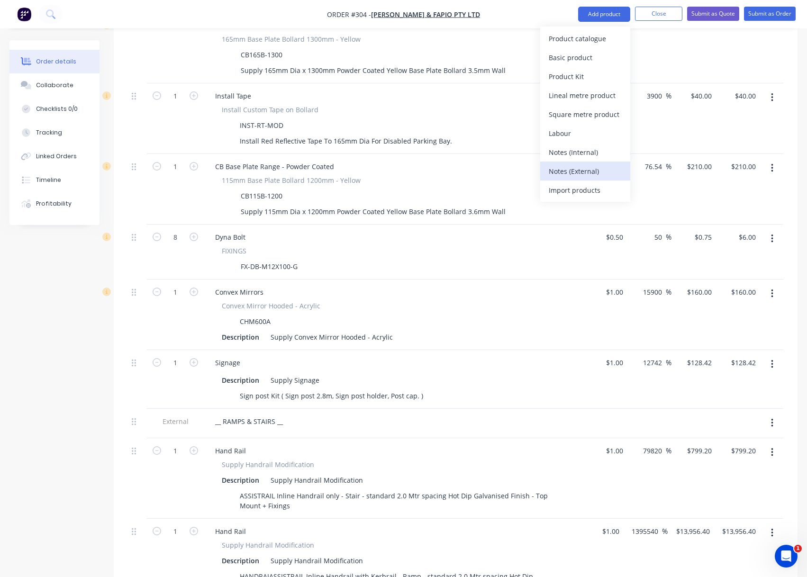
click at [605, 173] on div "Notes (External)" at bounding box center [585, 172] width 73 height 14
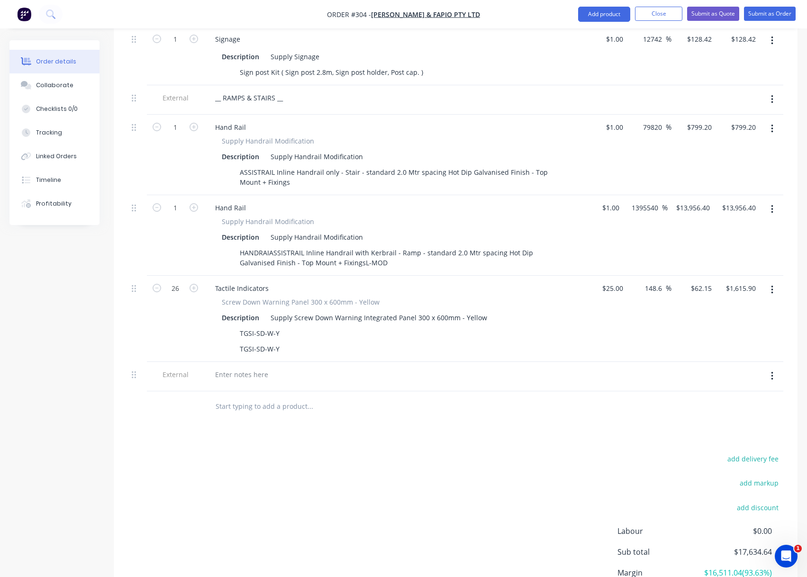
scroll to position [897, 0]
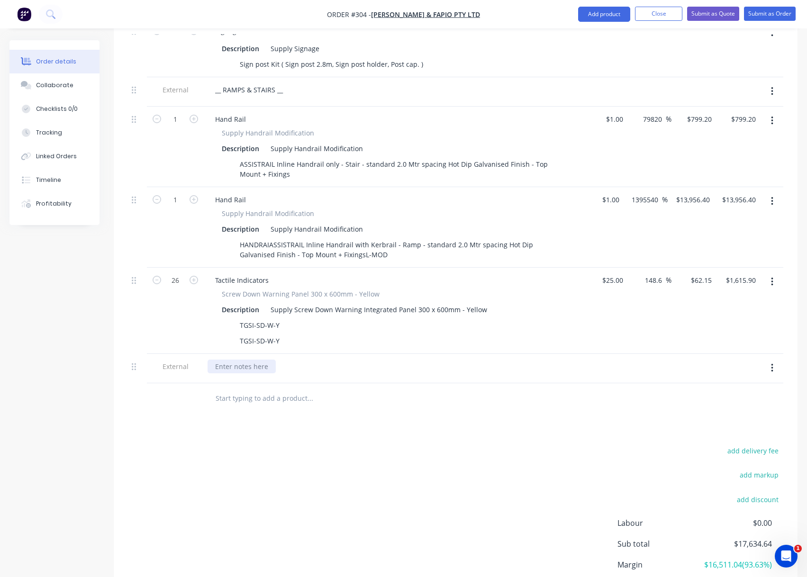
click at [229, 360] on div at bounding box center [242, 367] width 68 height 14
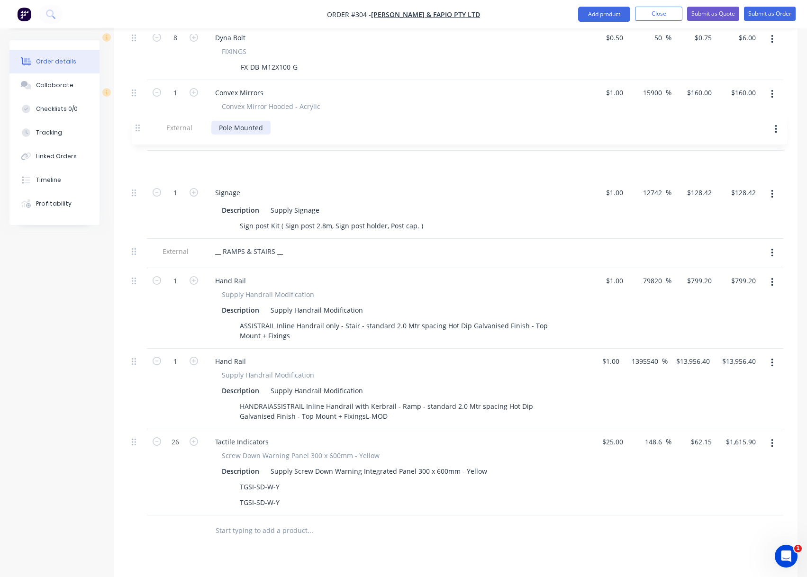
scroll to position [764, 0]
drag, startPoint x: 133, startPoint y: 354, endPoint x: 140, endPoint y: 143, distance: 211.1
click at [140, 143] on div "External __ CAR PARK __ 6 Wheel Stop Wheel Stop - Rubber WS1650R Description Su…" at bounding box center [456, 89] width 656 height 858
click at [87, 266] on div "Created by Scott Created 28/08/25 Required 28/08/25 Assigned to SW TS TS Status…" at bounding box center [403, 33] width 788 height 1513
click at [327, 220] on div "Sign post Kit ( Sign post 2.8m, Sign post holder, Post cap. )" at bounding box center [331, 227] width 191 height 14
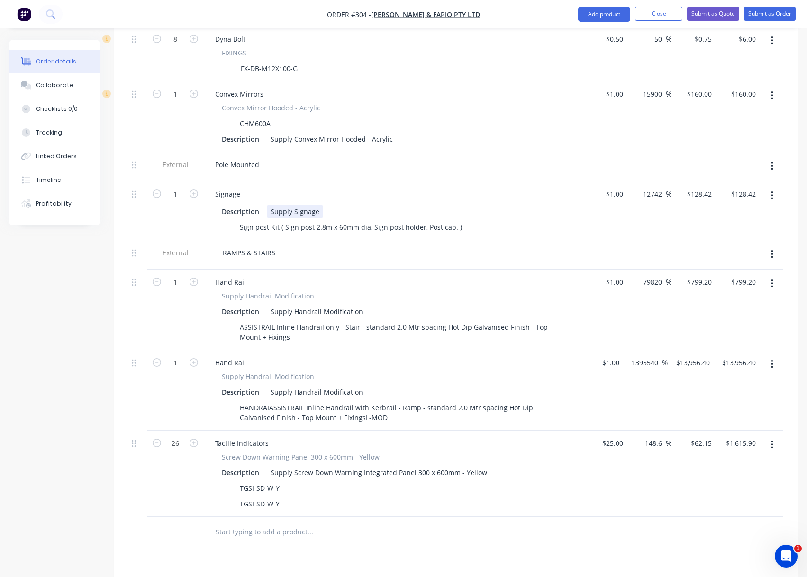
click at [490, 205] on div "Description Supply Signage" at bounding box center [391, 212] width 347 height 14
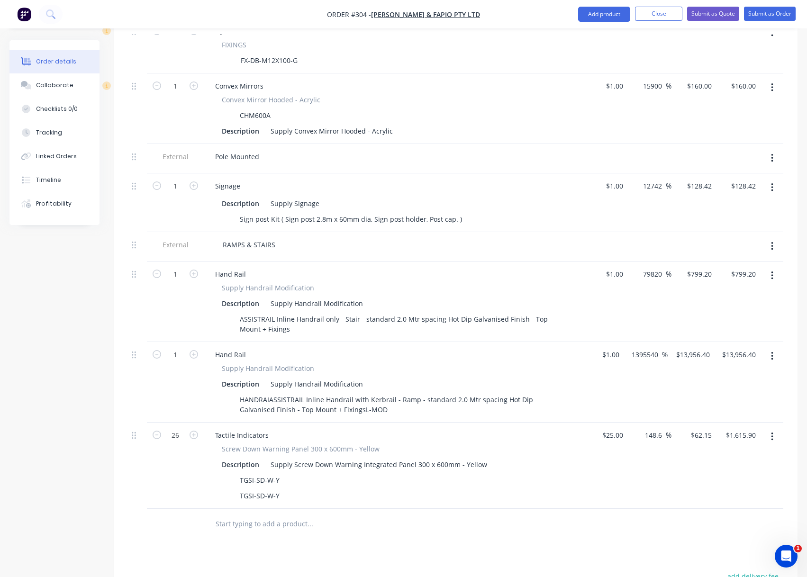
scroll to position [806, 0]
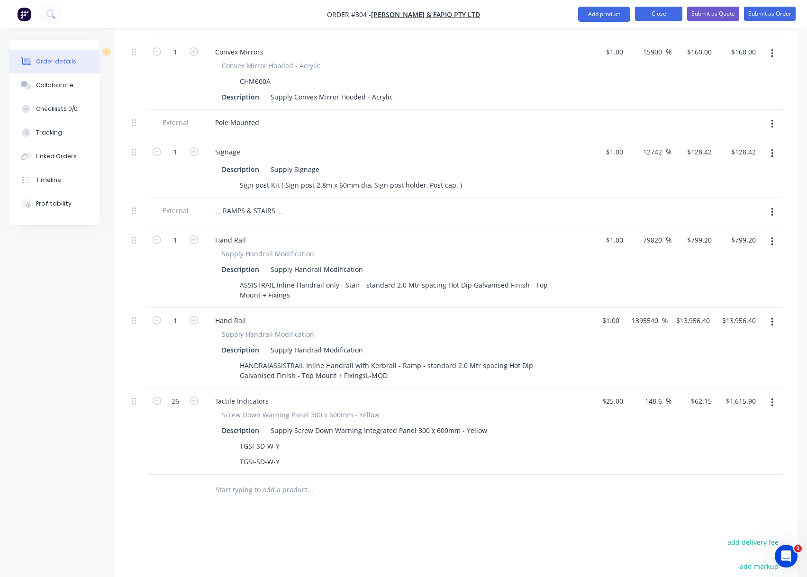
click at [649, 13] on button "Close" at bounding box center [658, 14] width 47 height 14
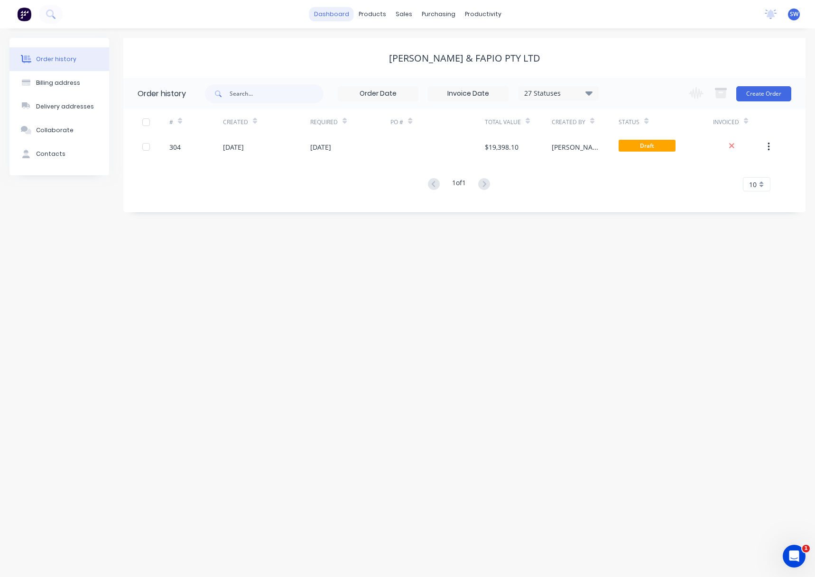
click at [338, 16] on link "dashboard" at bounding box center [331, 14] width 45 height 14
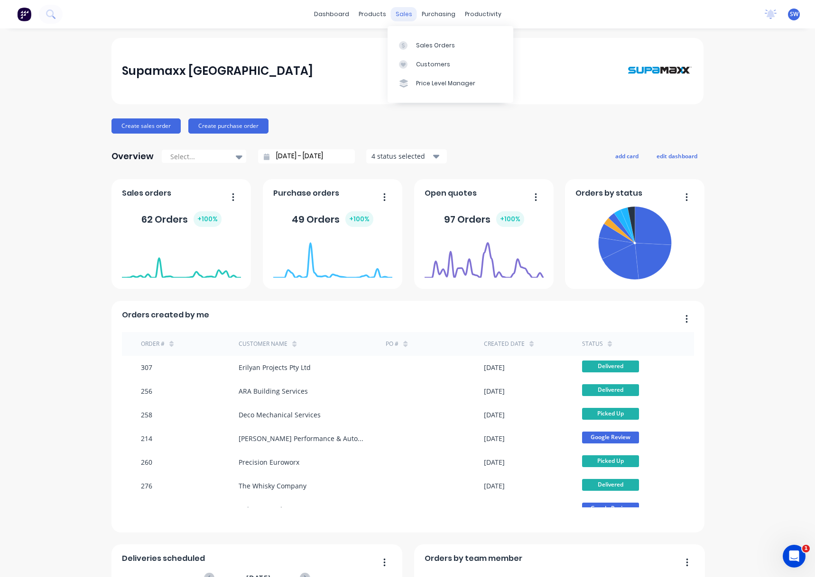
click at [401, 12] on div "sales" at bounding box center [404, 14] width 26 height 14
click at [411, 61] on div at bounding box center [406, 64] width 14 height 9
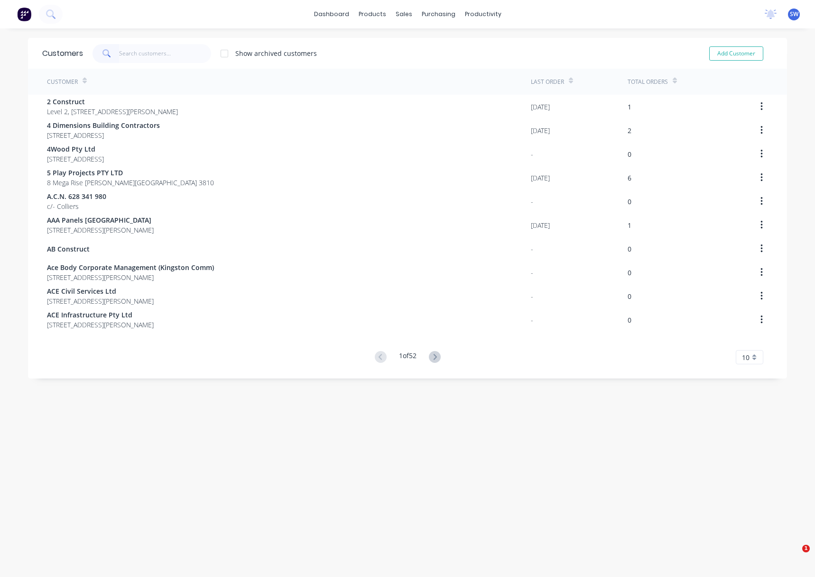
click at [154, 52] on input "text" at bounding box center [165, 53] width 92 height 19
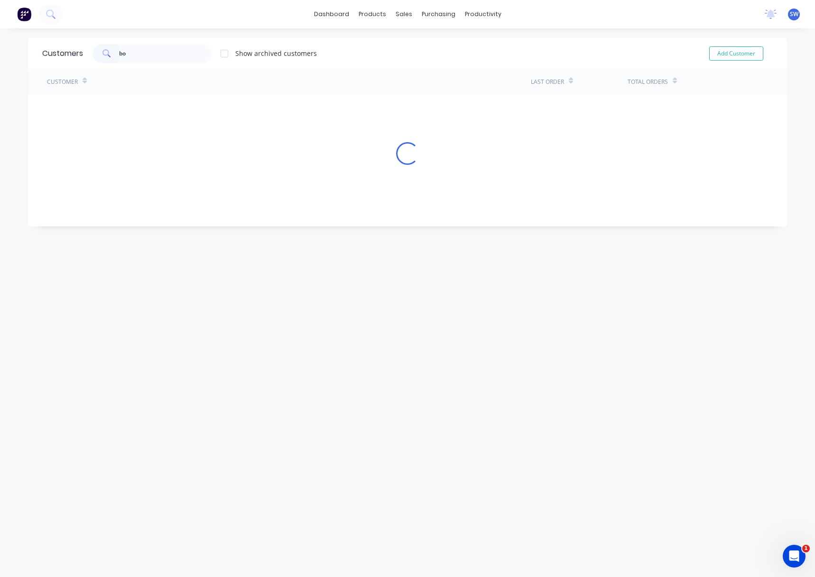
type input "b"
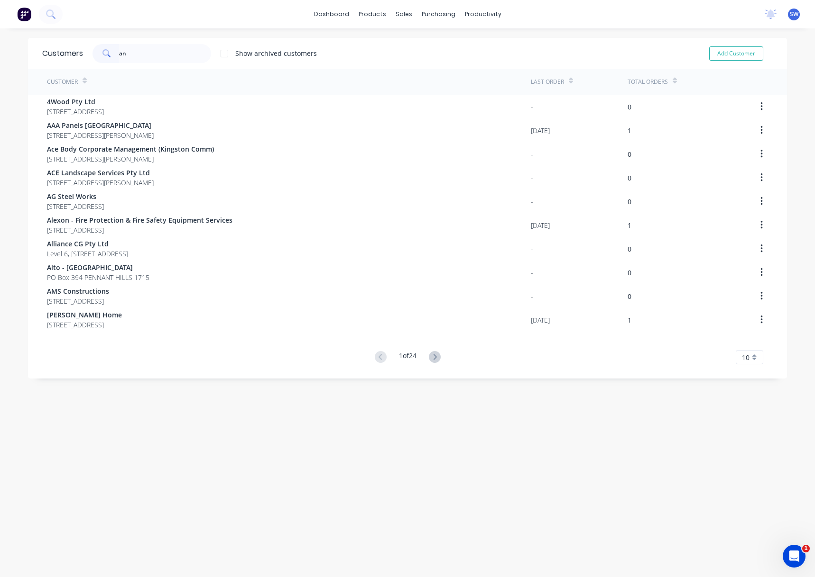
type input "a"
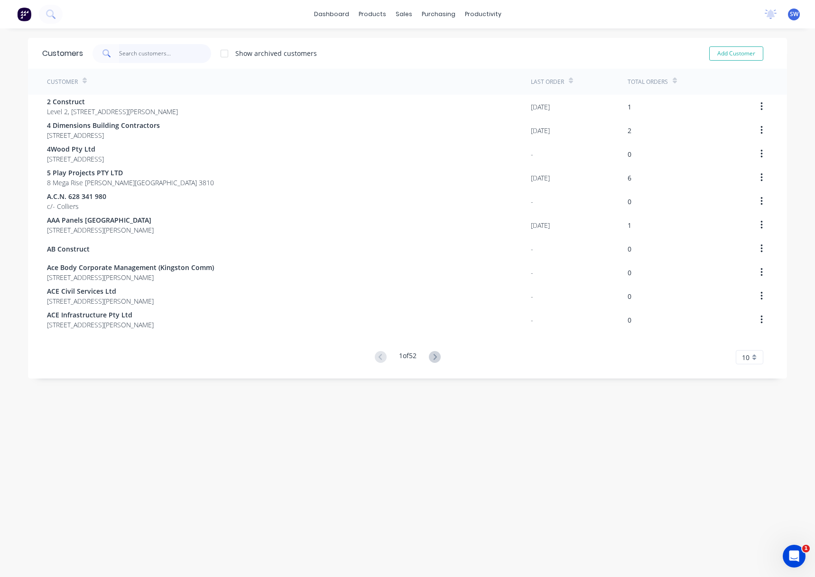
click at [119, 51] on input "text" at bounding box center [165, 53] width 92 height 19
click at [335, 13] on link "dashboard" at bounding box center [331, 14] width 45 height 14
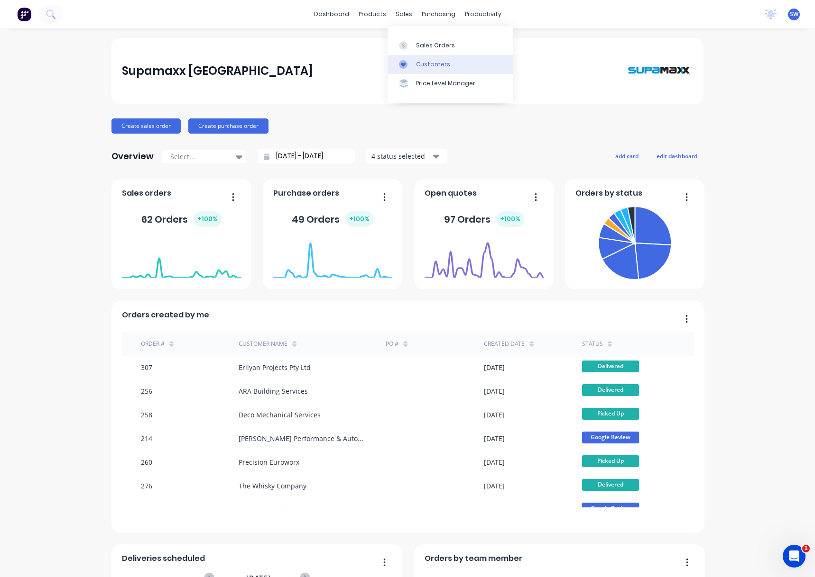
click at [421, 65] on div "Customers" at bounding box center [433, 64] width 34 height 9
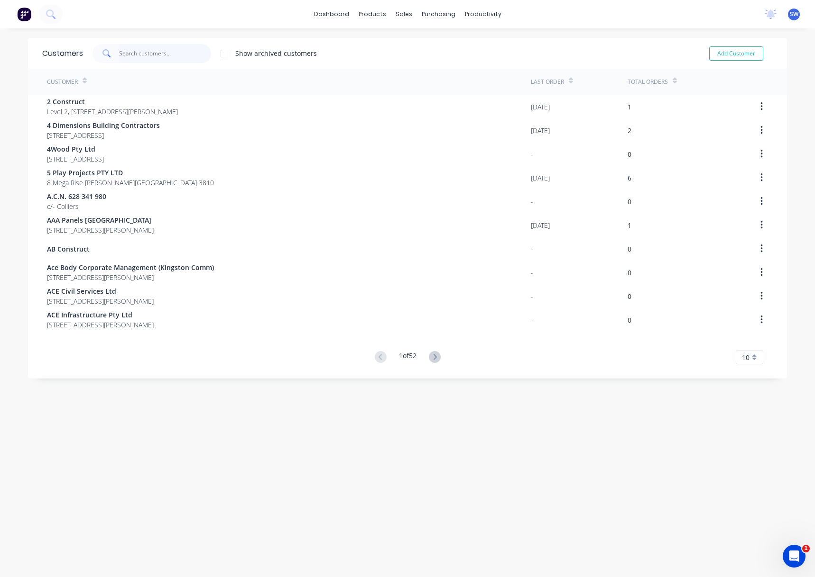
click at [150, 57] on input "text" at bounding box center [165, 53] width 92 height 19
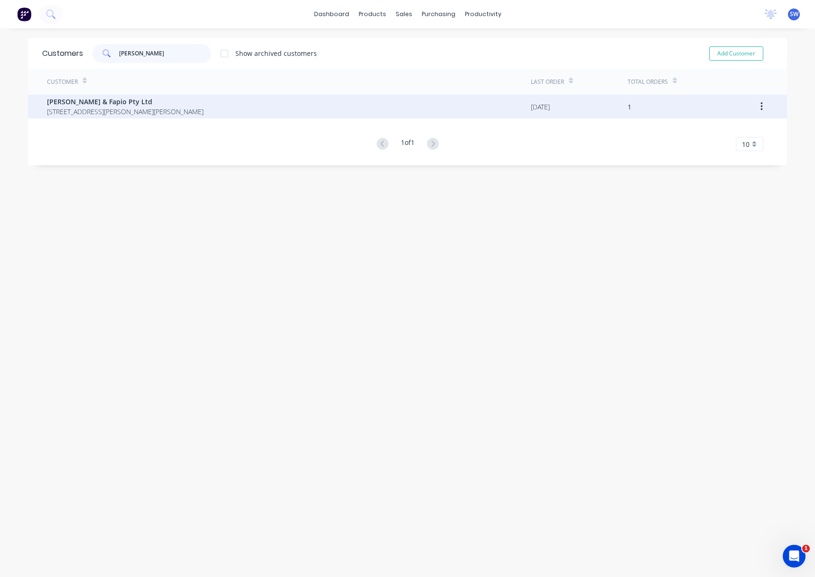
type input "[PERSON_NAME]"
click at [113, 101] on span "[PERSON_NAME] & Fapio Pty Ltd" at bounding box center [125, 102] width 156 height 10
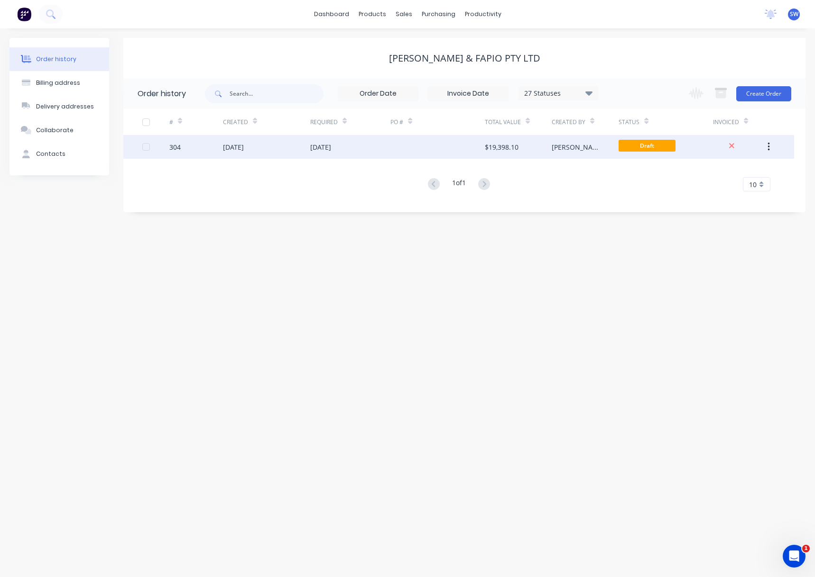
click at [331, 142] on div "[DATE]" at bounding box center [320, 147] width 21 height 10
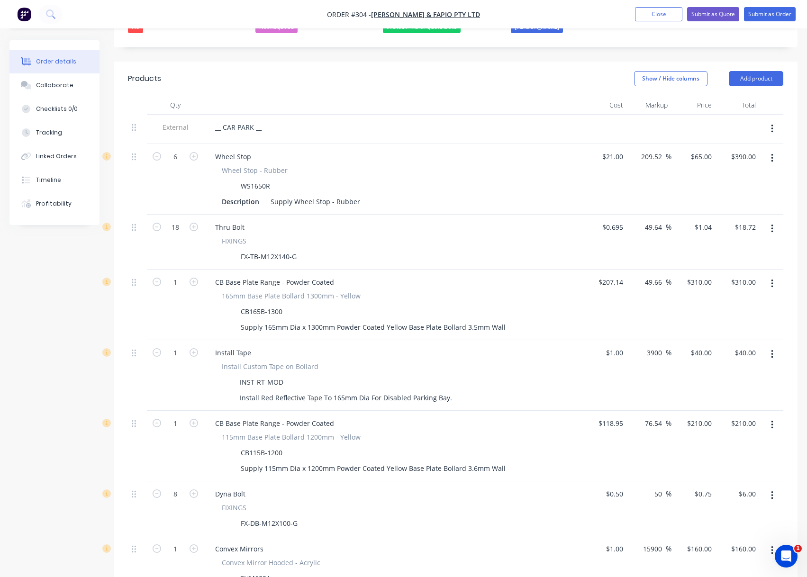
scroll to position [332, 0]
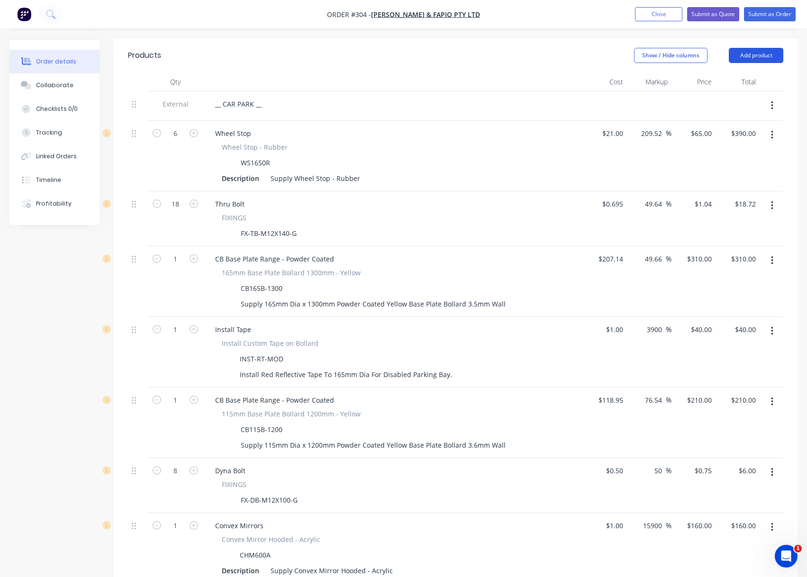
click at [747, 48] on button "Add product" at bounding box center [756, 55] width 55 height 15
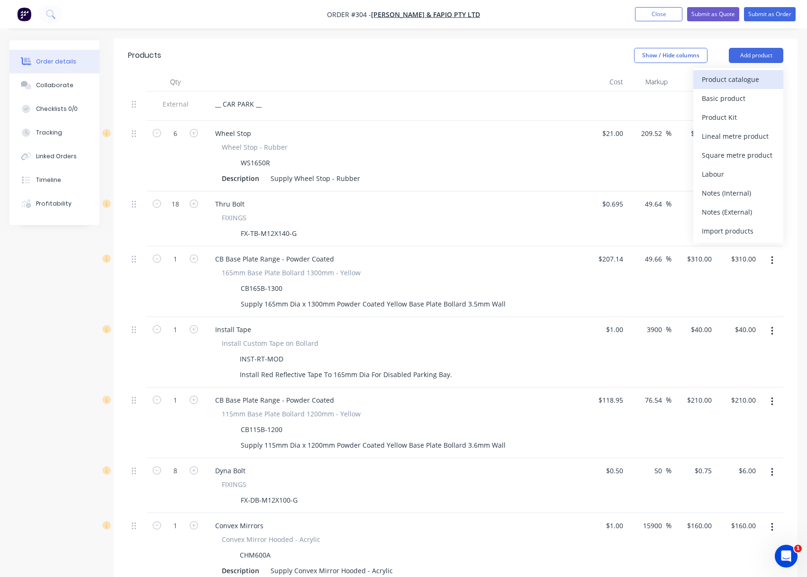
click at [731, 73] on div "Product catalogue" at bounding box center [738, 80] width 73 height 14
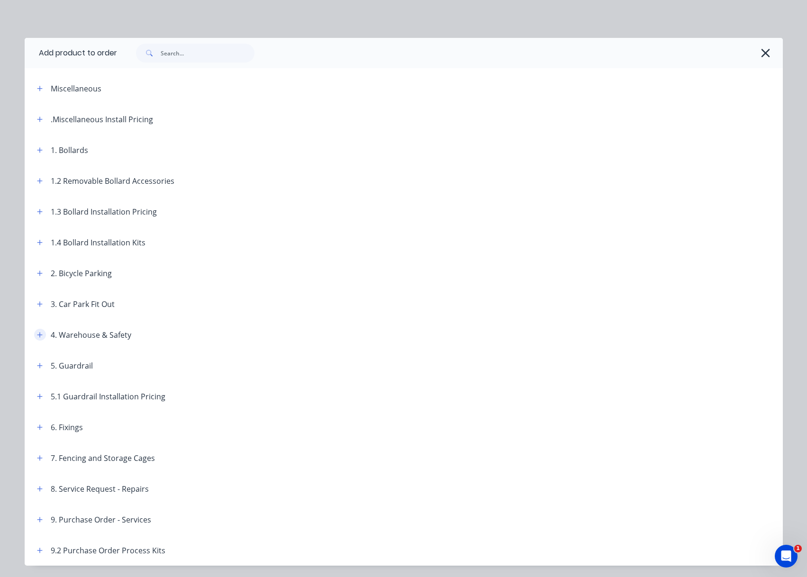
click at [37, 335] on icon "button" at bounding box center [39, 334] width 5 height 5
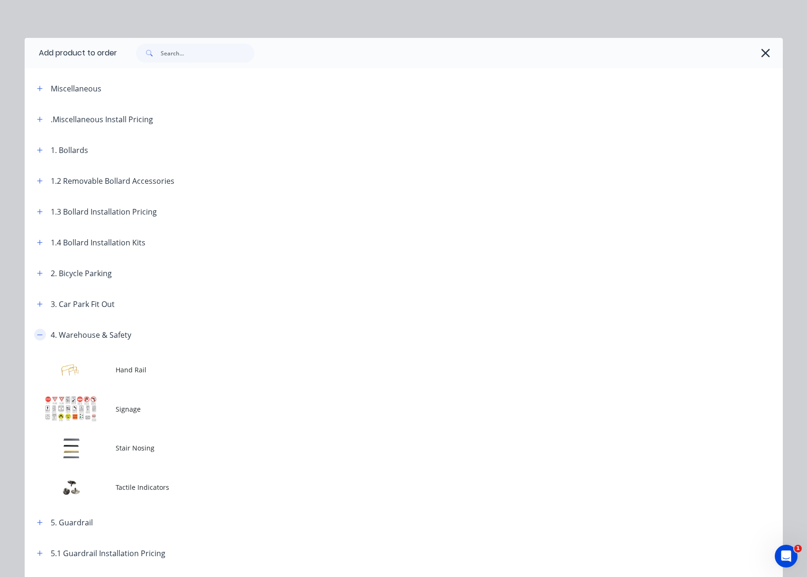
click at [37, 335] on icon "button" at bounding box center [39, 335] width 5 height 0
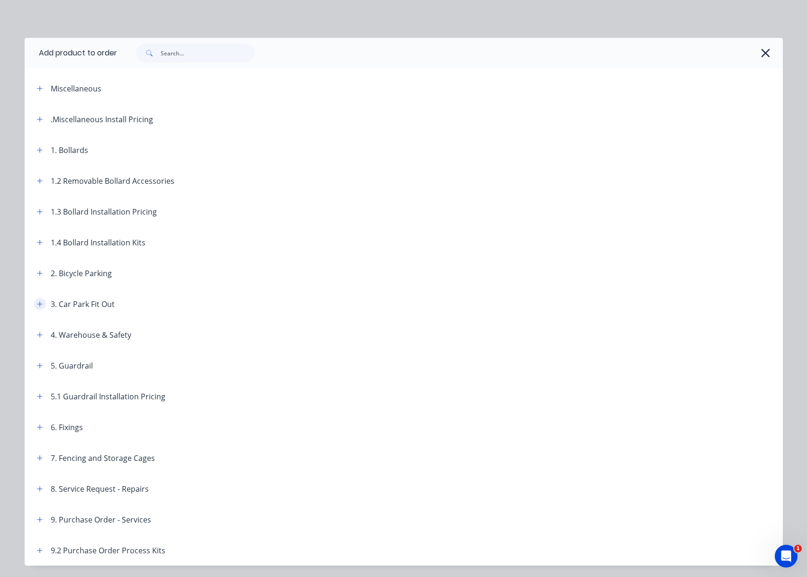
click at [34, 301] on button "button" at bounding box center [40, 304] width 12 height 12
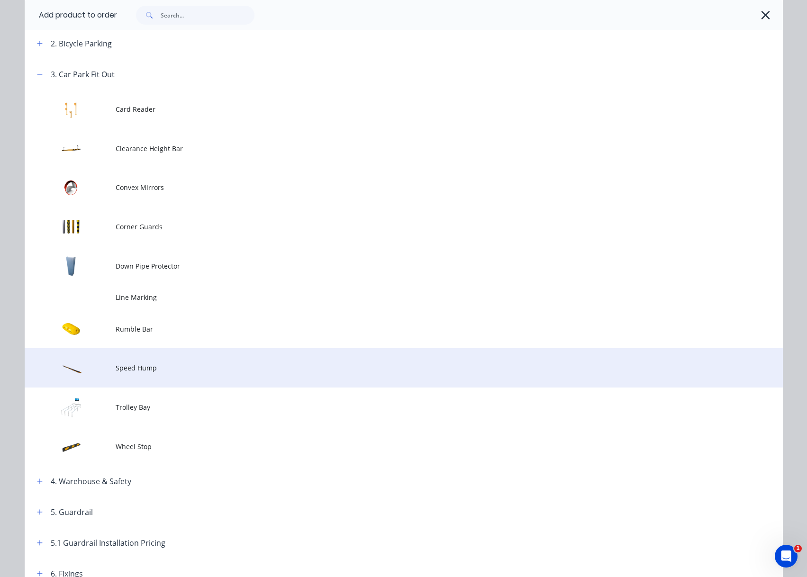
scroll to position [237, 0]
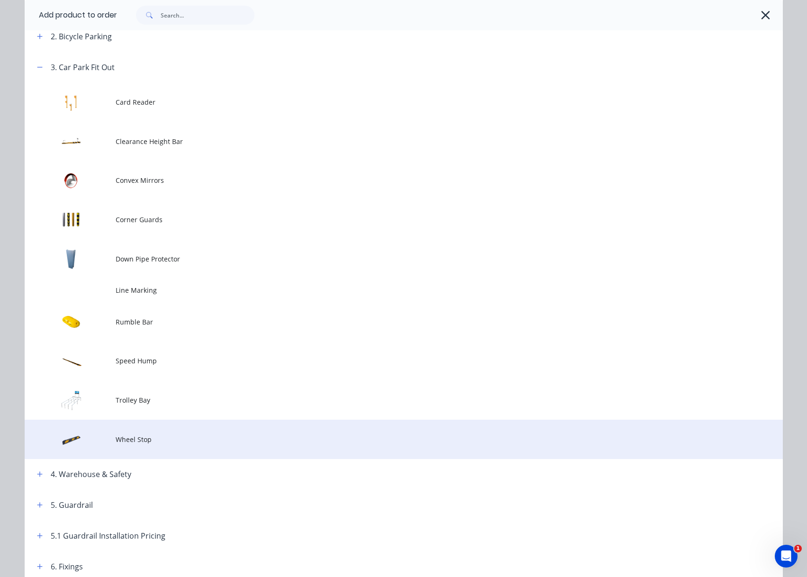
click at [128, 440] on span "Wheel Stop" at bounding box center [383, 440] width 534 height 10
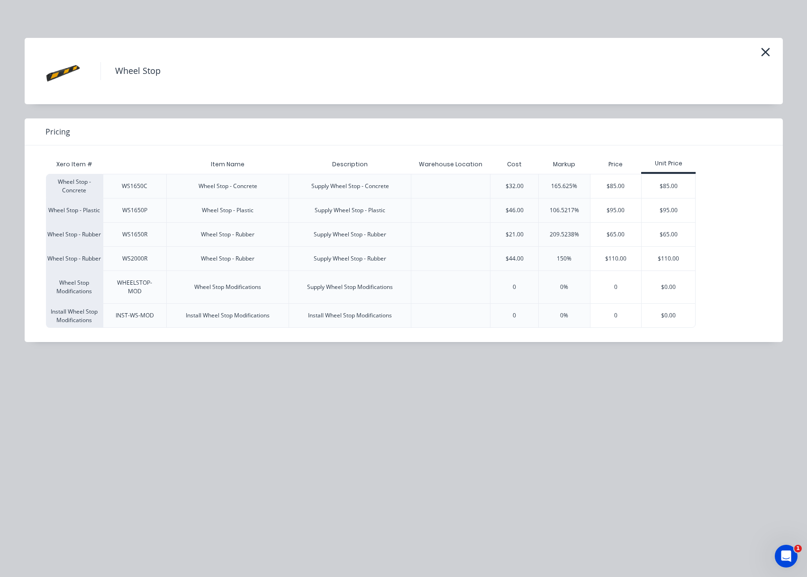
click at [532, 470] on div "Wheel Stop Pricing Xero Item # Item Name Description Warehouse Location Cost Ma…" at bounding box center [403, 288] width 807 height 577
click at [770, 48] on button "button" at bounding box center [766, 52] width 16 height 15
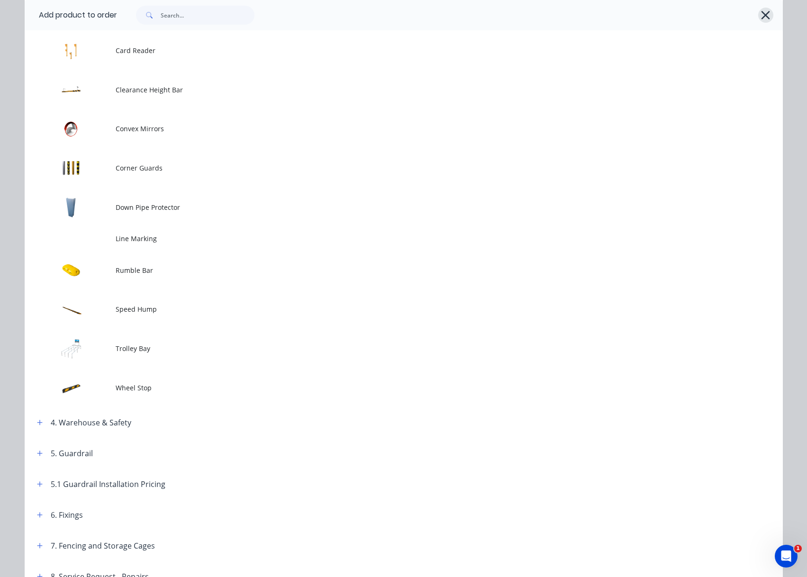
click at [764, 14] on icon "button" at bounding box center [766, 15] width 9 height 9
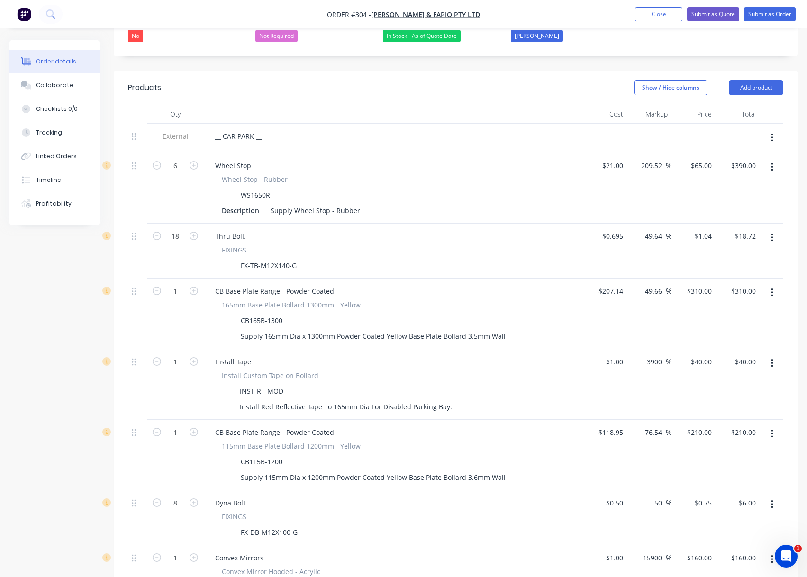
scroll to position [263, 0]
